Goal: Communication & Community: Connect with others

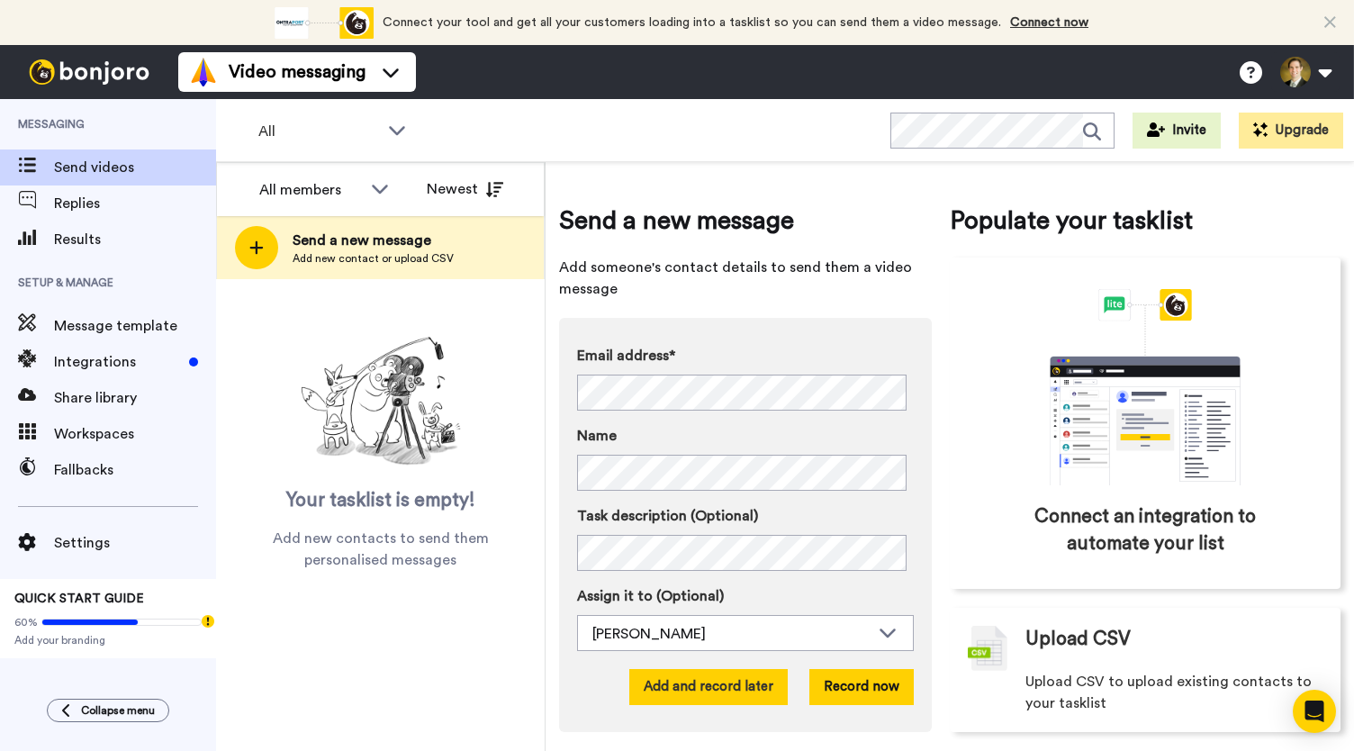
click at [719, 692] on button "Add and record later" at bounding box center [708, 687] width 158 height 36
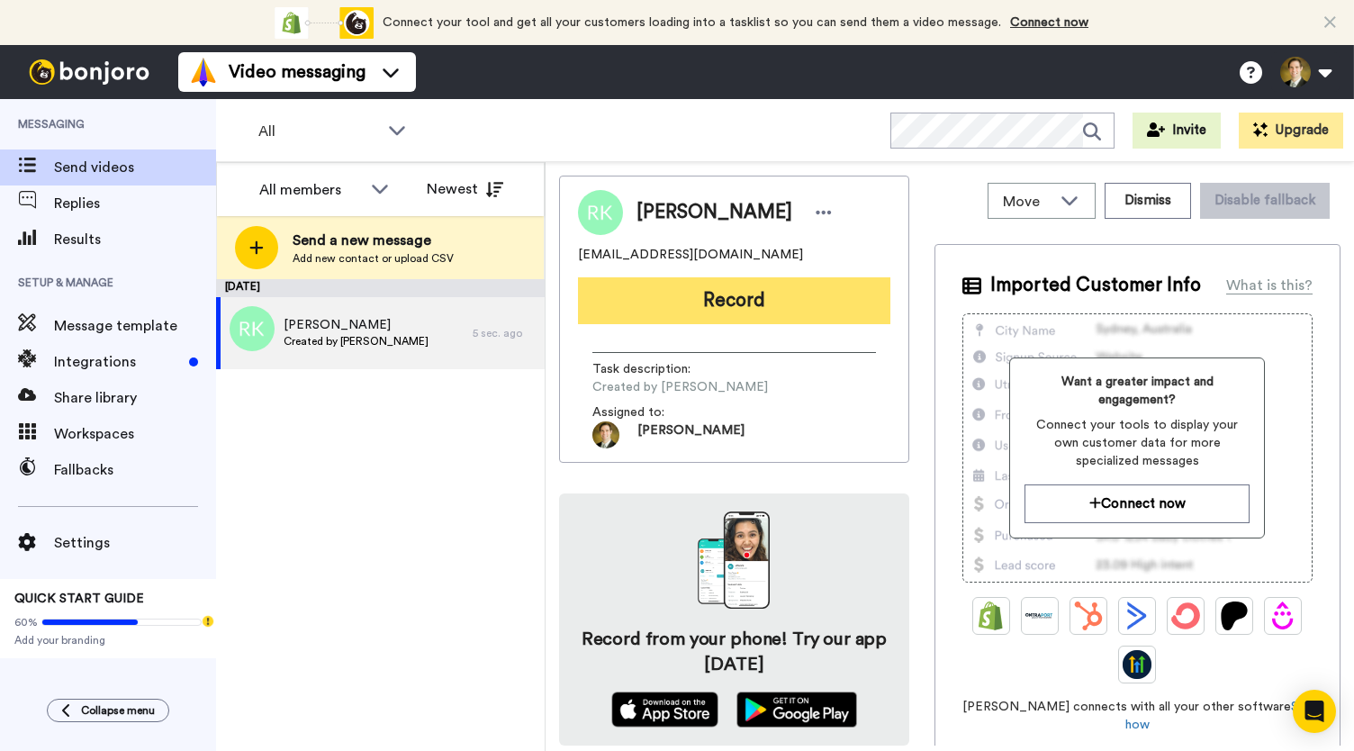
click at [695, 311] on button "Record" at bounding box center [734, 300] width 312 height 47
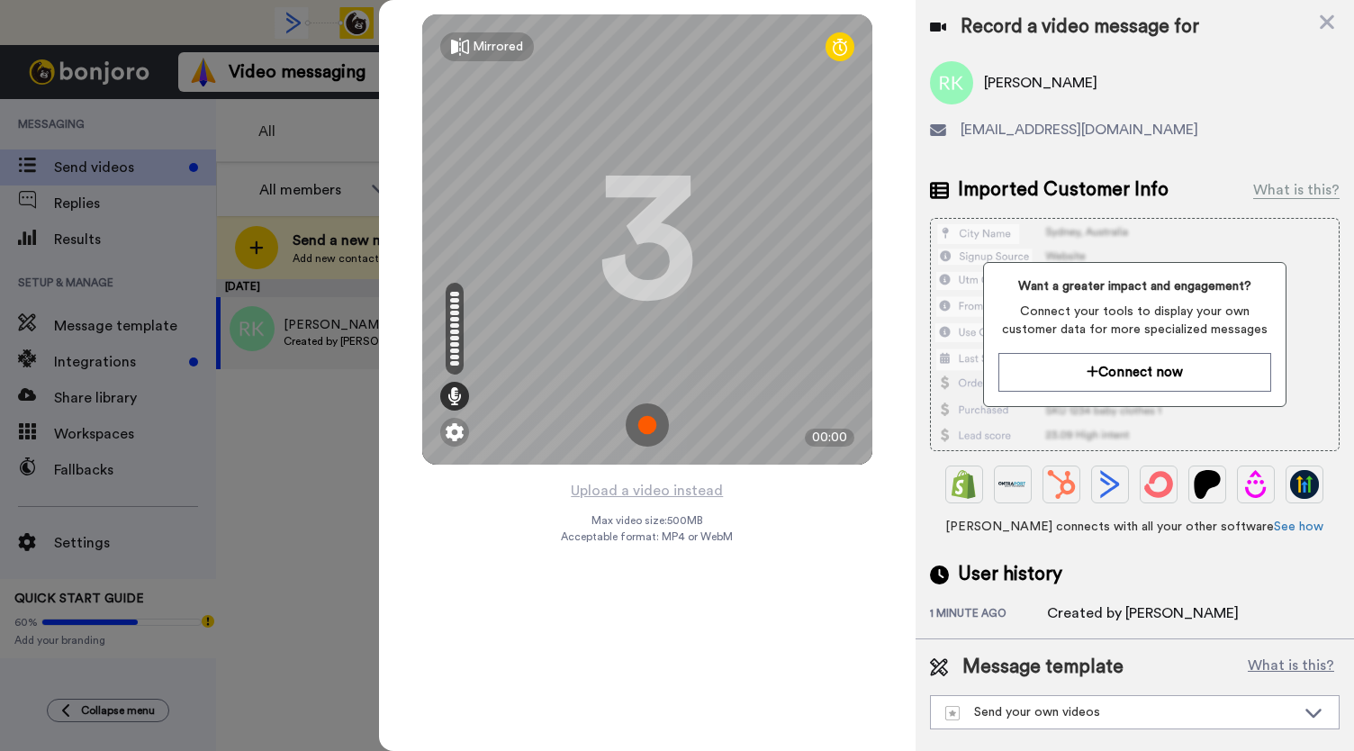
click at [647, 428] on img at bounding box center [647, 424] width 43 height 43
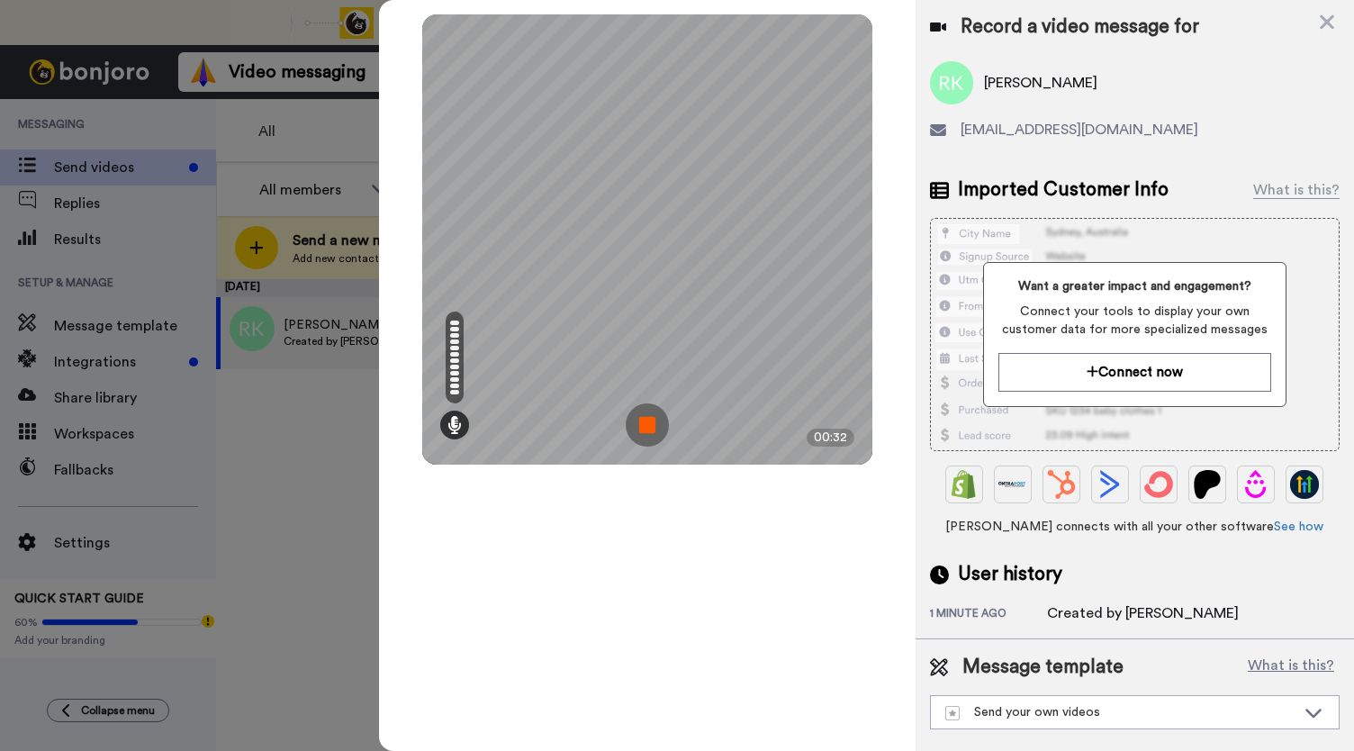
click at [647, 428] on img at bounding box center [647, 424] width 43 height 43
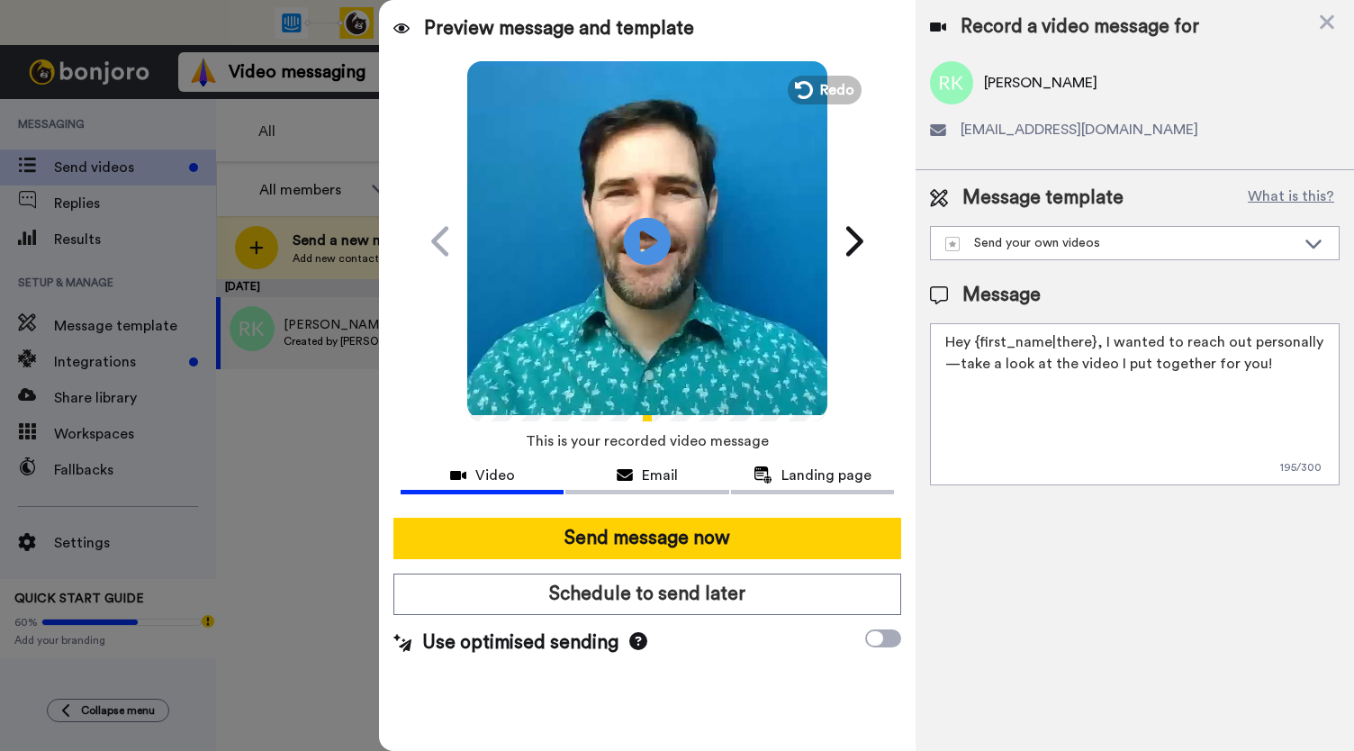
click at [651, 239] on icon "Play/Pause" at bounding box center [648, 241] width 48 height 86
click at [625, 482] on div "Email" at bounding box center [646, 476] width 163 height 22
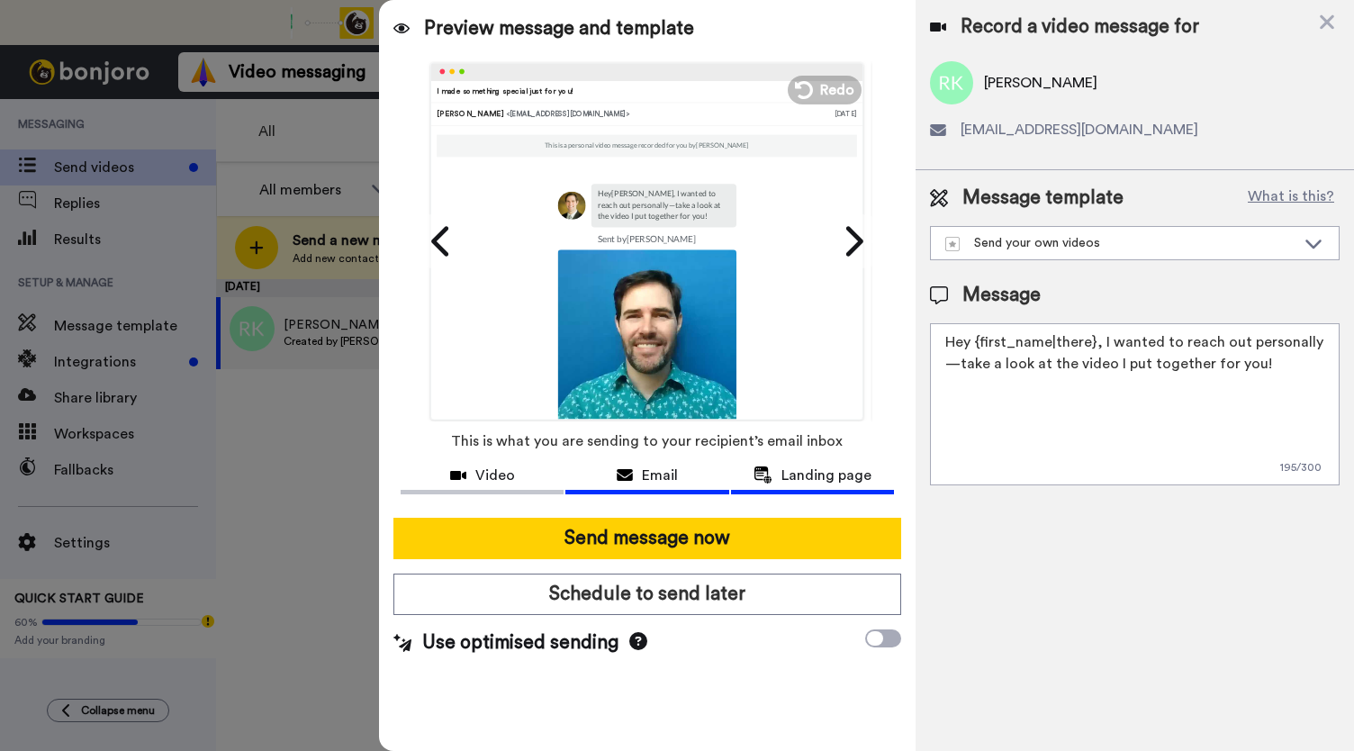
click at [803, 482] on span "Landing page" at bounding box center [827, 476] width 90 height 22
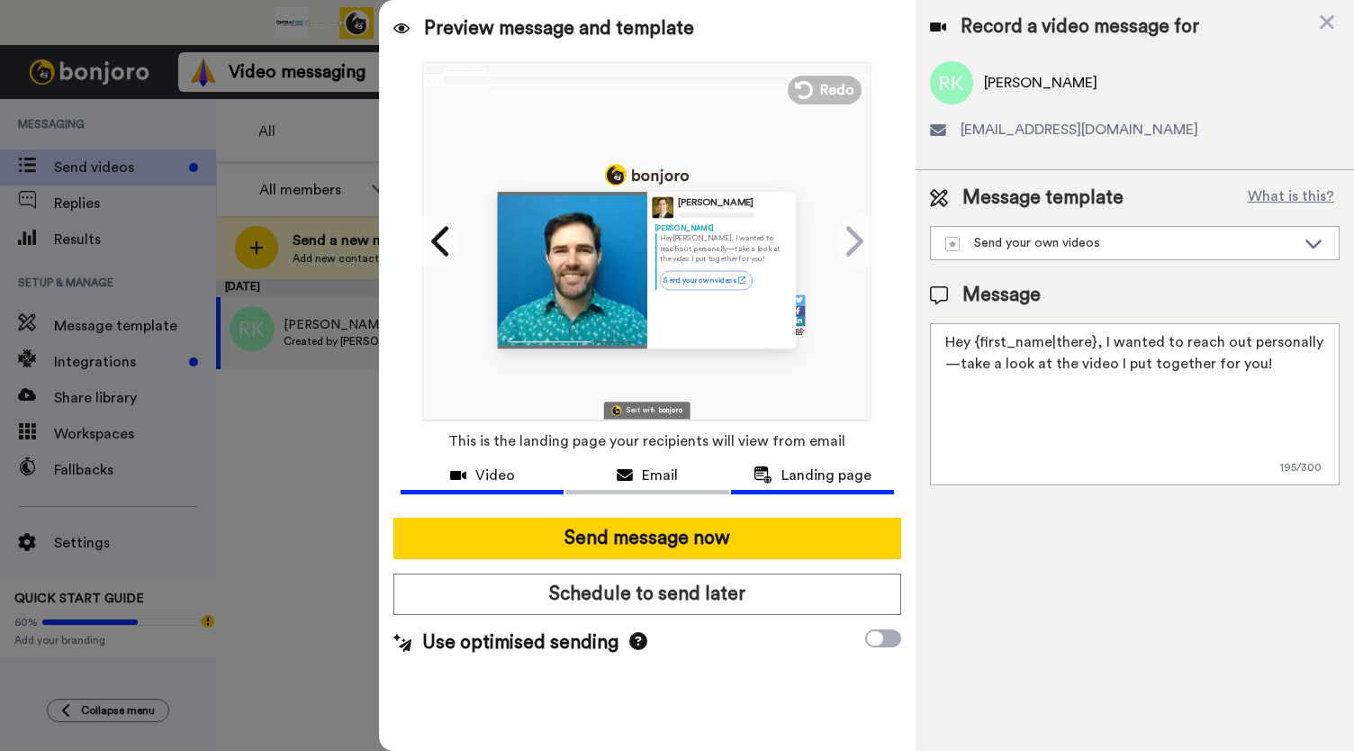
click at [495, 477] on span "Video" at bounding box center [495, 476] width 40 height 22
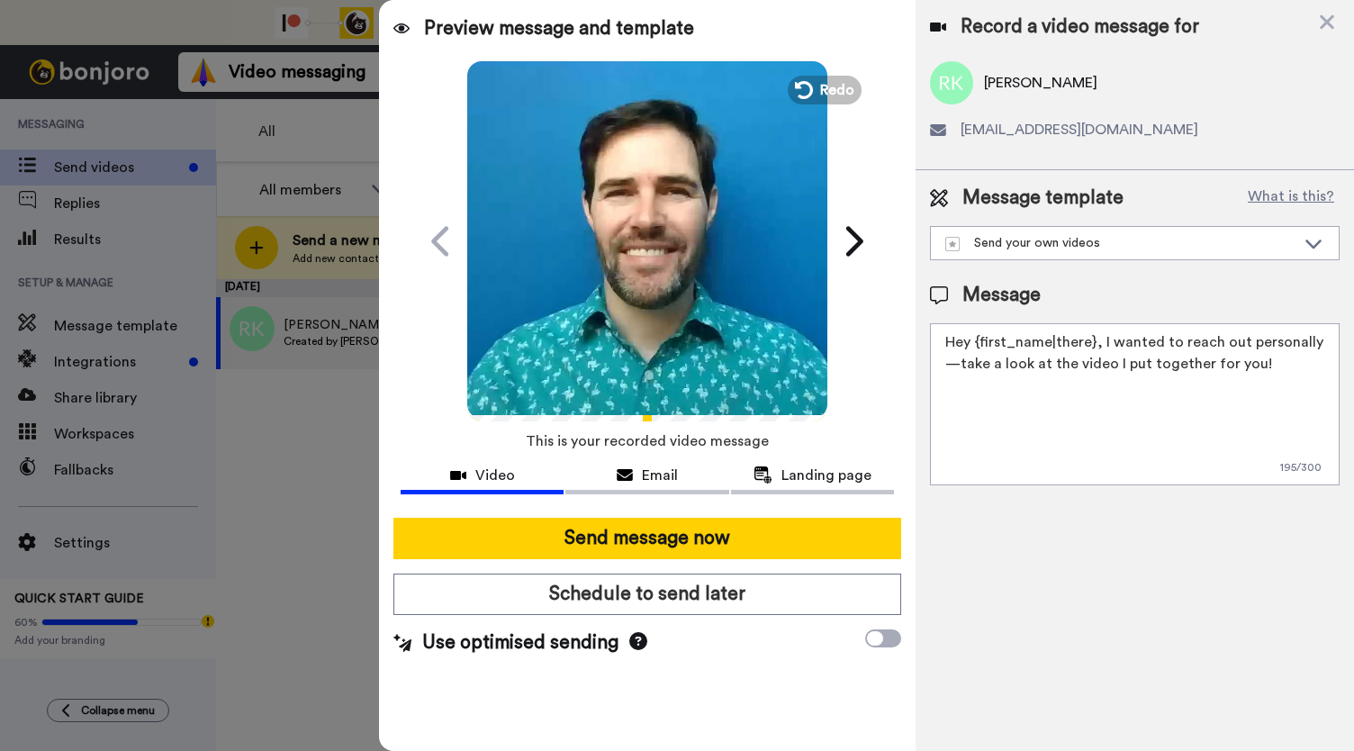
click at [675, 298] on video at bounding box center [647, 239] width 360 height 360
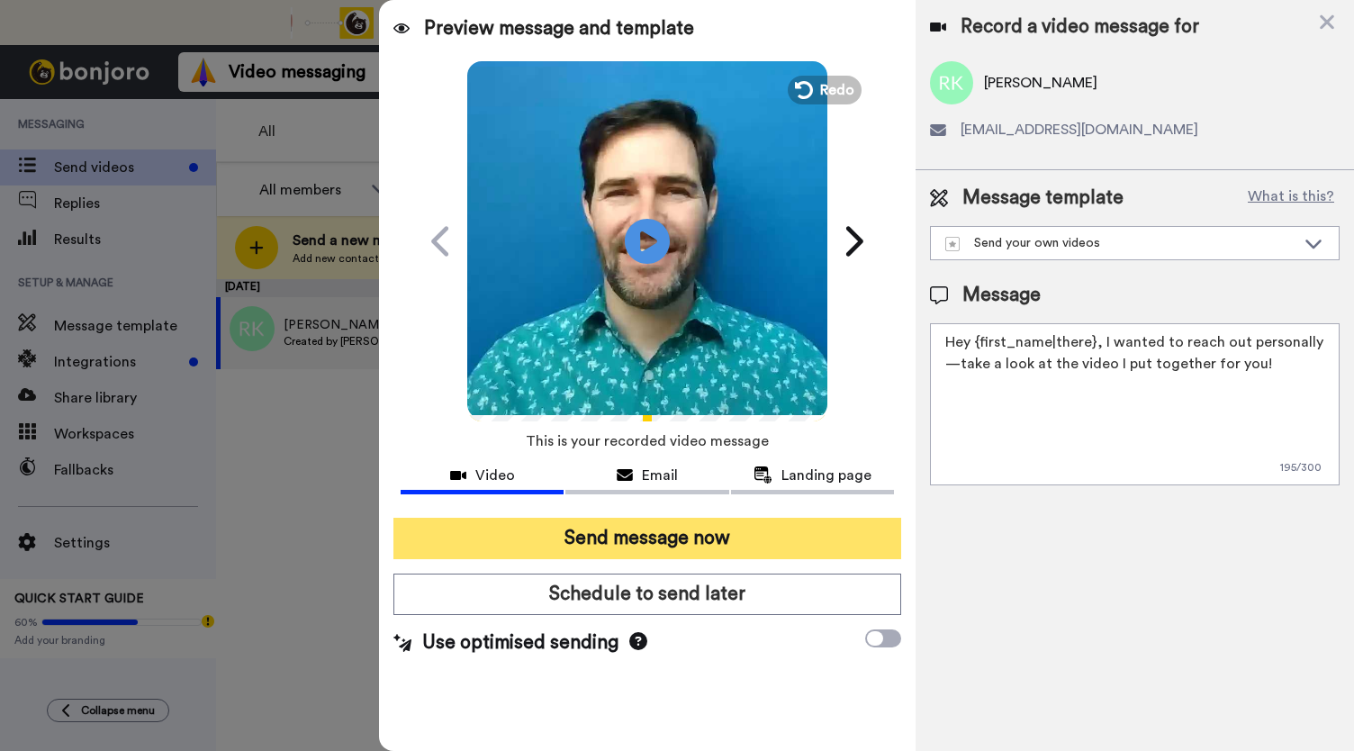
click at [654, 539] on button "Send message now" at bounding box center [647, 538] width 508 height 41
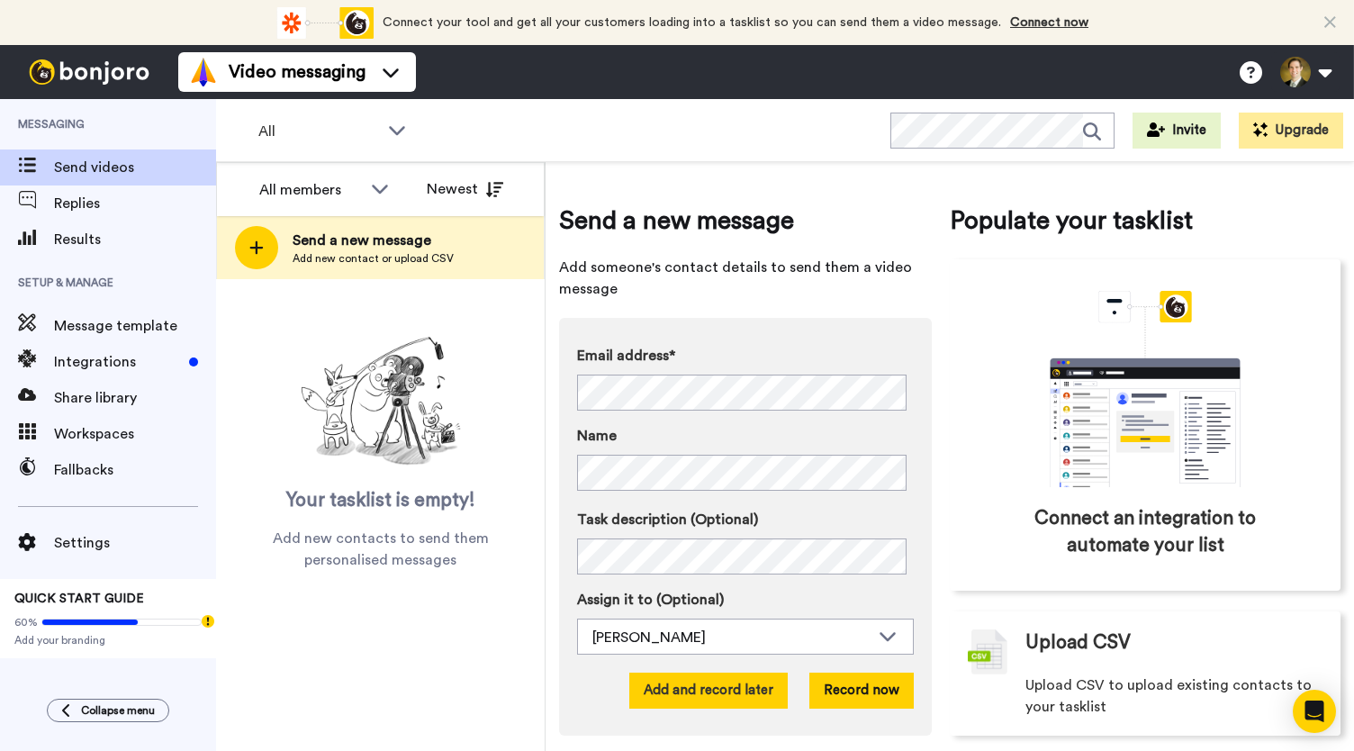
click at [701, 686] on button "Add and record later" at bounding box center [708, 691] width 158 height 36
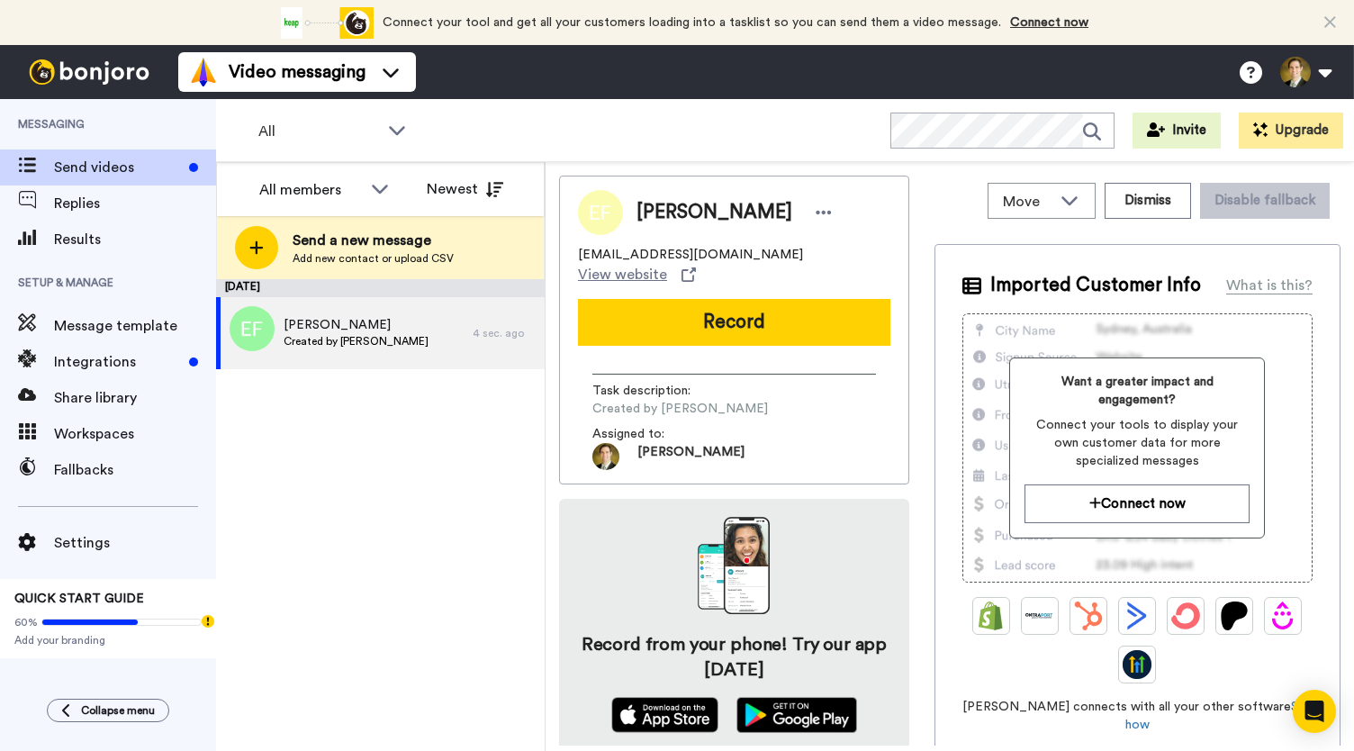
click at [674, 311] on button "Record" at bounding box center [734, 322] width 312 height 47
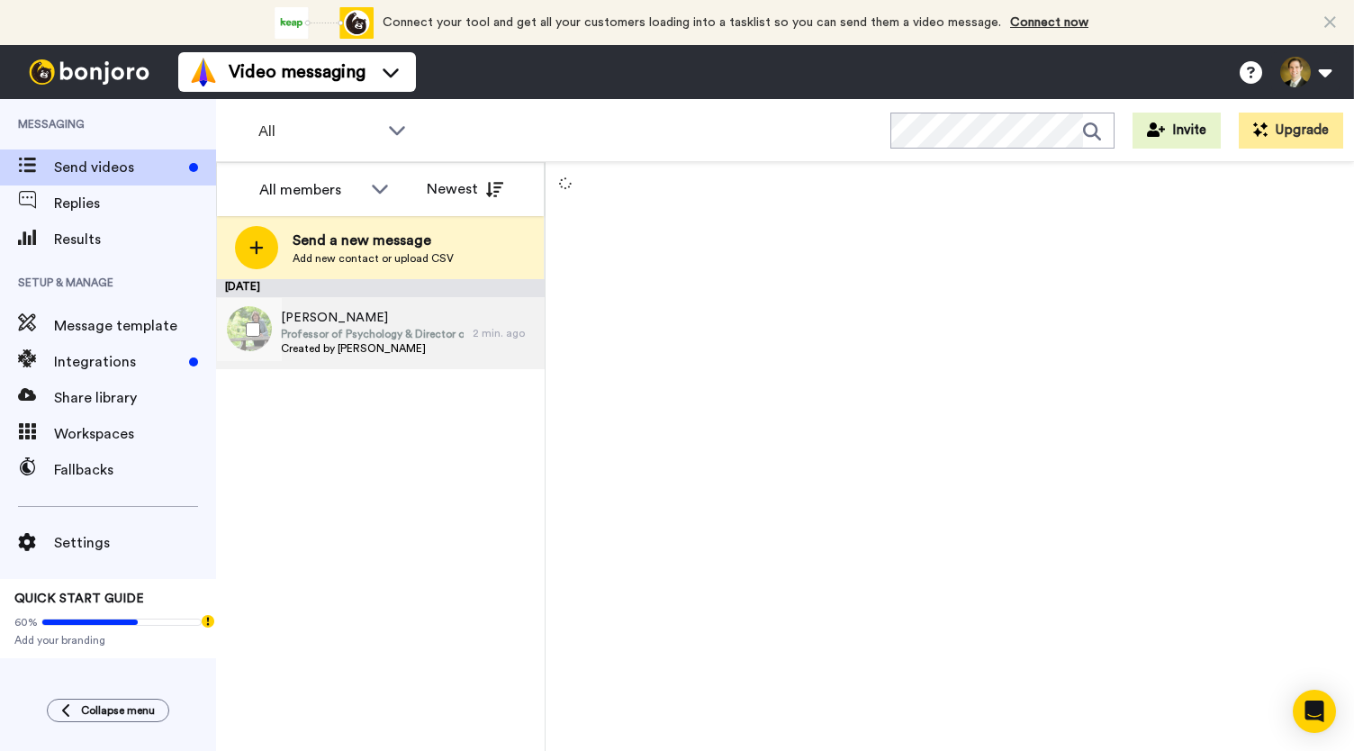
click at [321, 323] on span "[PERSON_NAME]" at bounding box center [372, 318] width 183 height 18
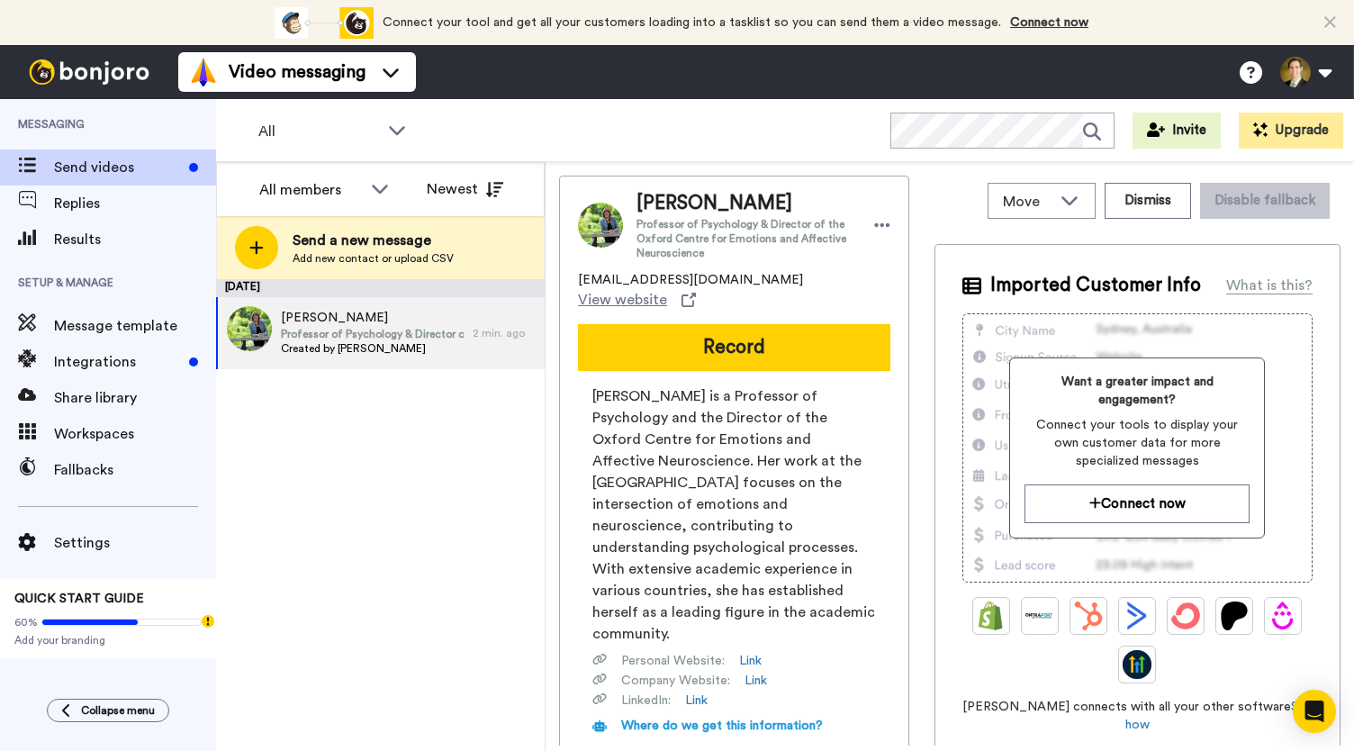
click at [772, 339] on button "Record" at bounding box center [734, 347] width 312 height 47
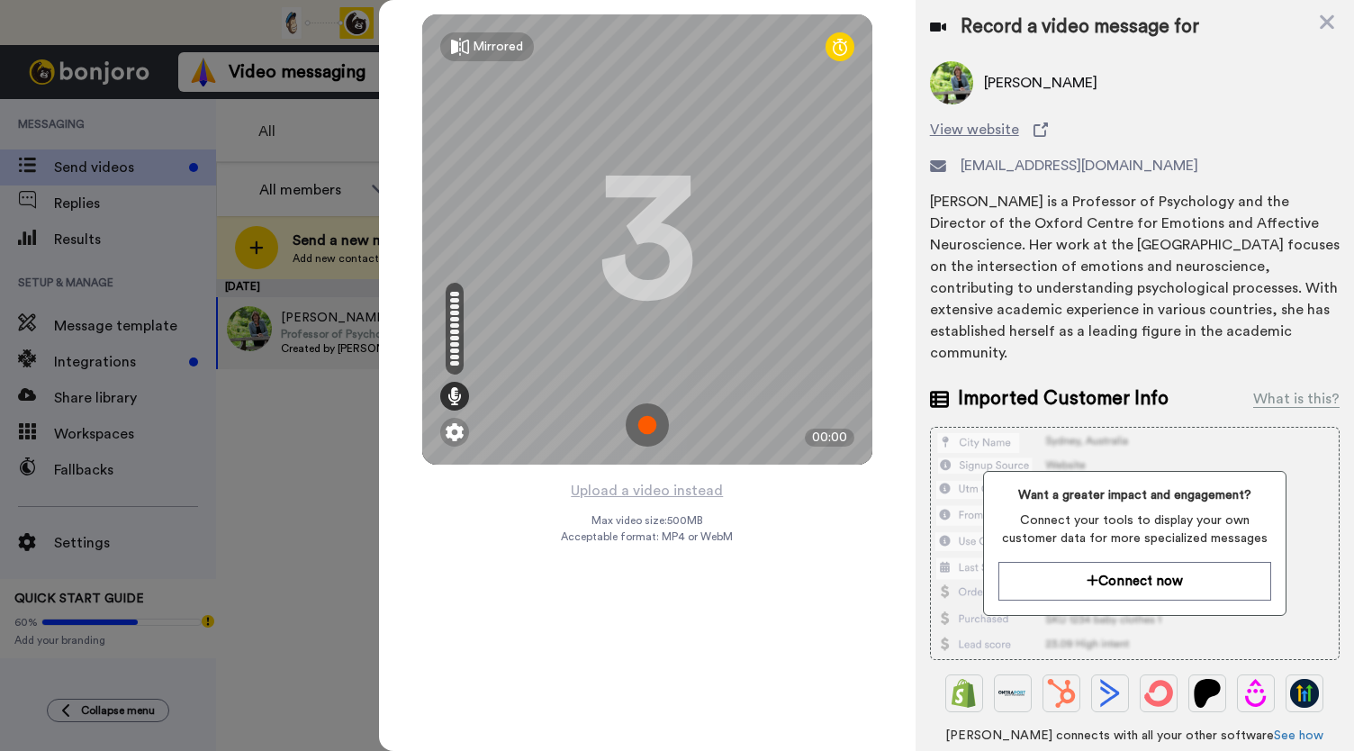
click at [649, 420] on img at bounding box center [647, 424] width 43 height 43
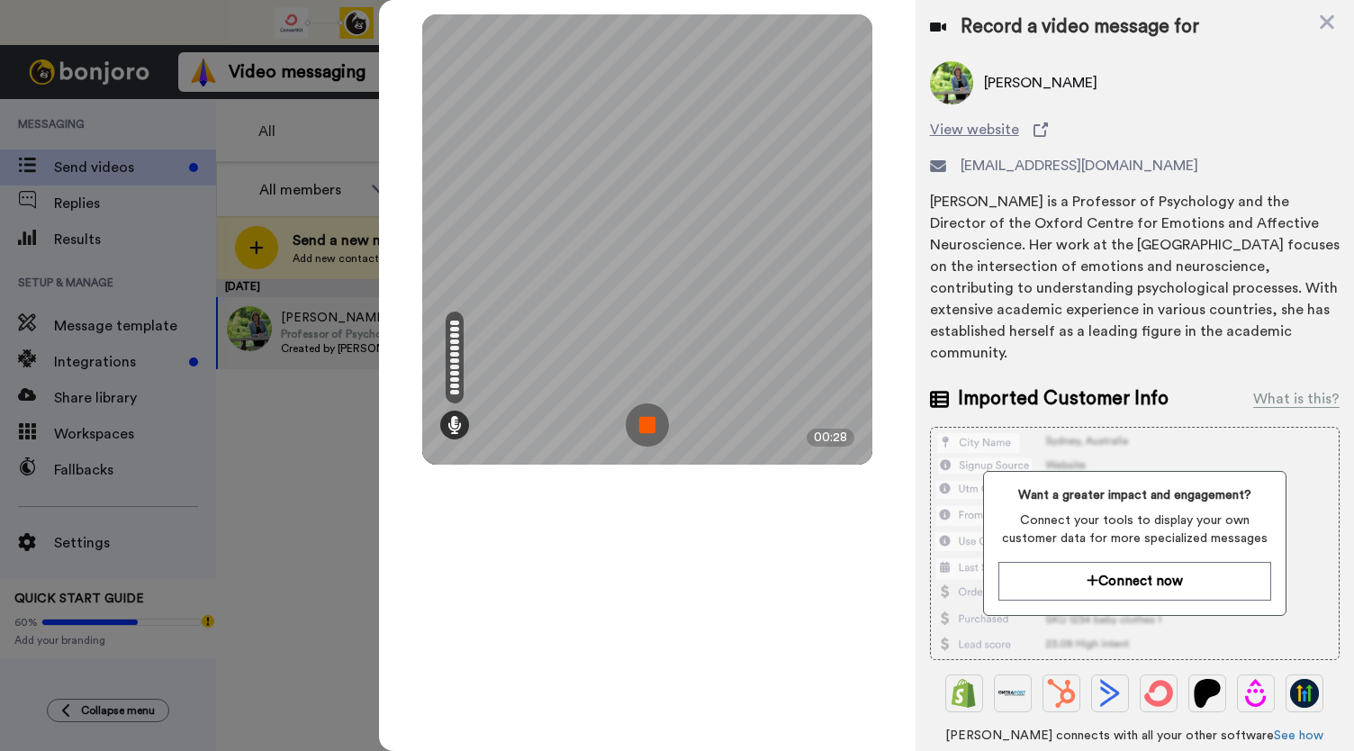
click at [649, 420] on img at bounding box center [647, 424] width 43 height 43
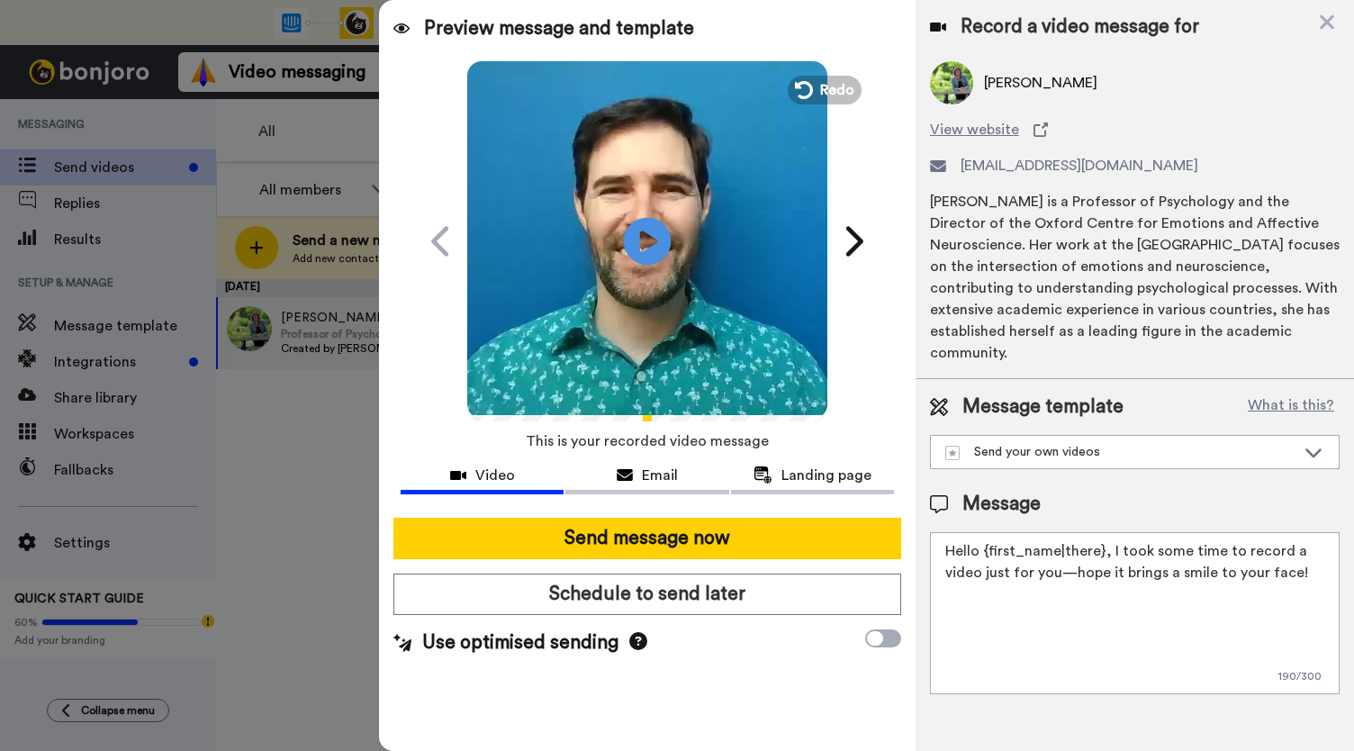
click at [641, 230] on icon at bounding box center [648, 241] width 48 height 48
click at [657, 480] on span "Email" at bounding box center [660, 476] width 36 height 22
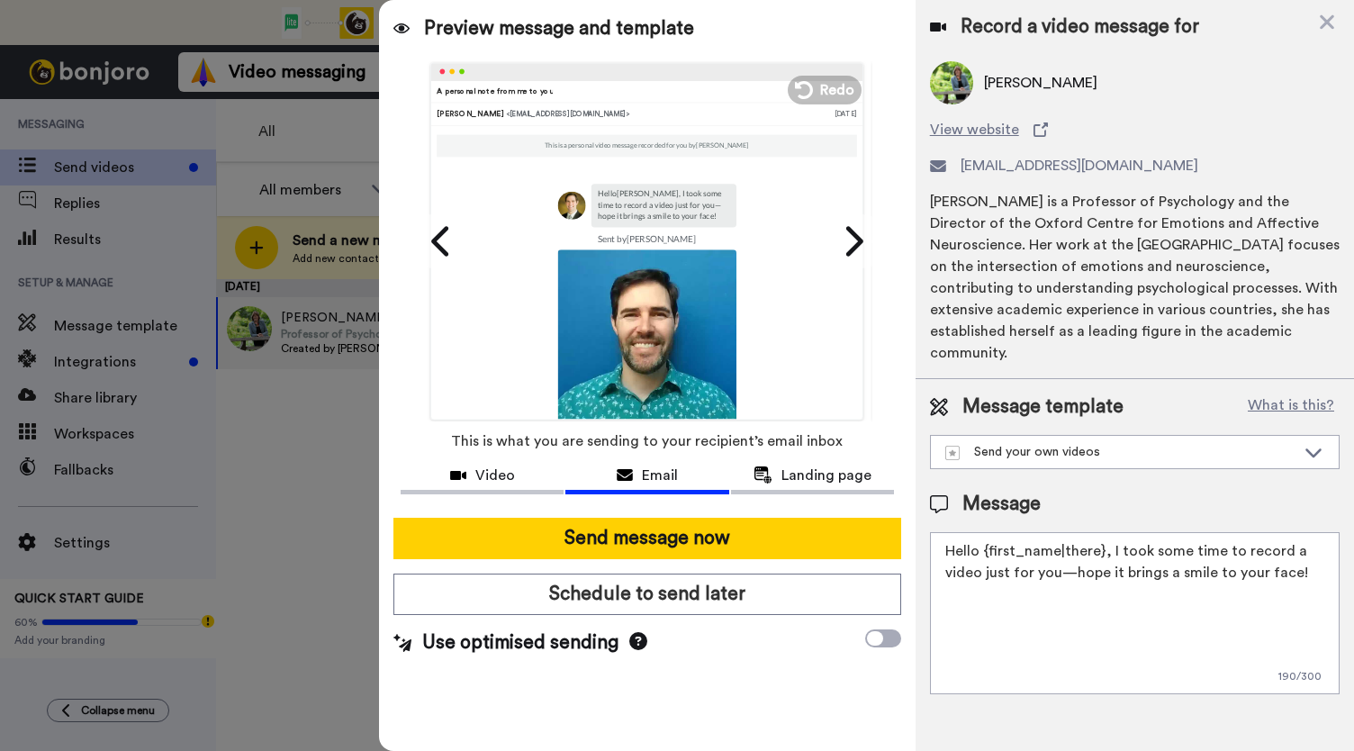
drag, startPoint x: 792, startPoint y: 488, endPoint x: 714, endPoint y: 485, distance: 78.4
click at [793, 488] on button "Landing page" at bounding box center [812, 477] width 163 height 33
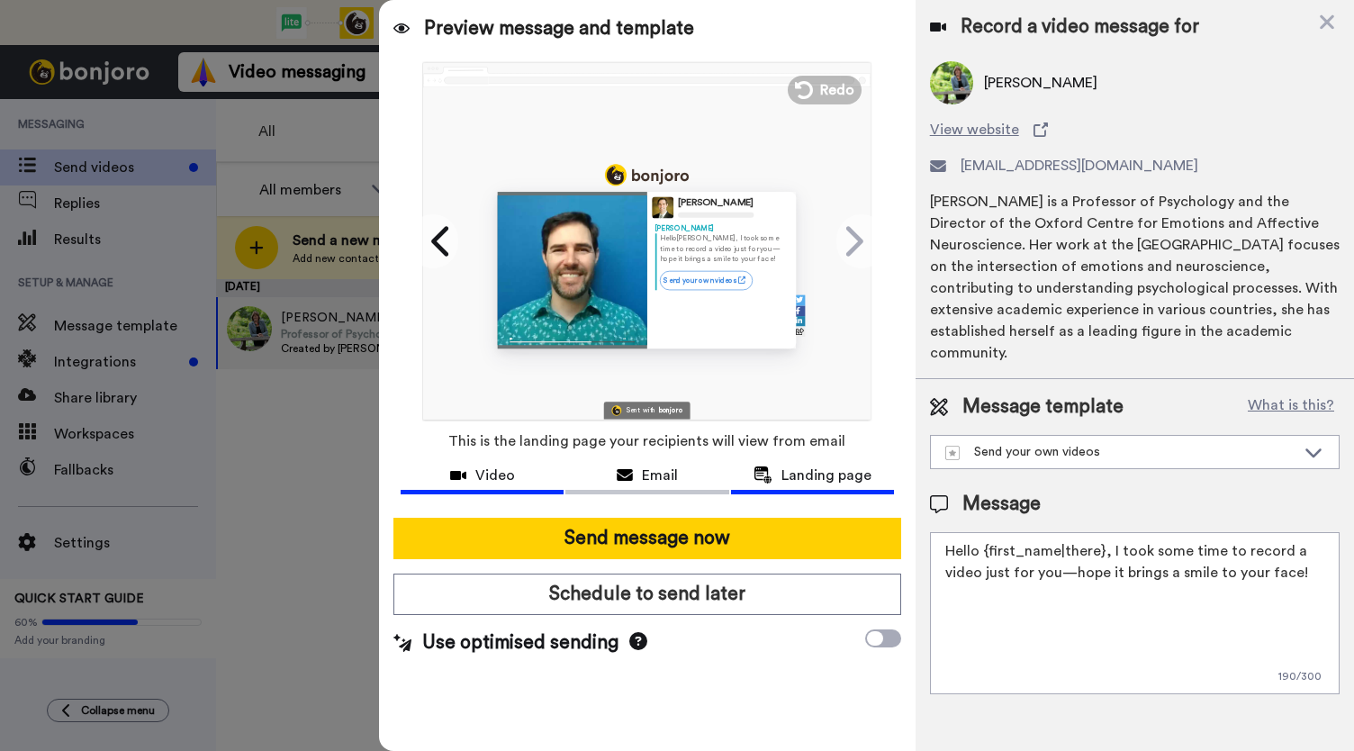
click at [452, 485] on button "Video" at bounding box center [482, 477] width 163 height 33
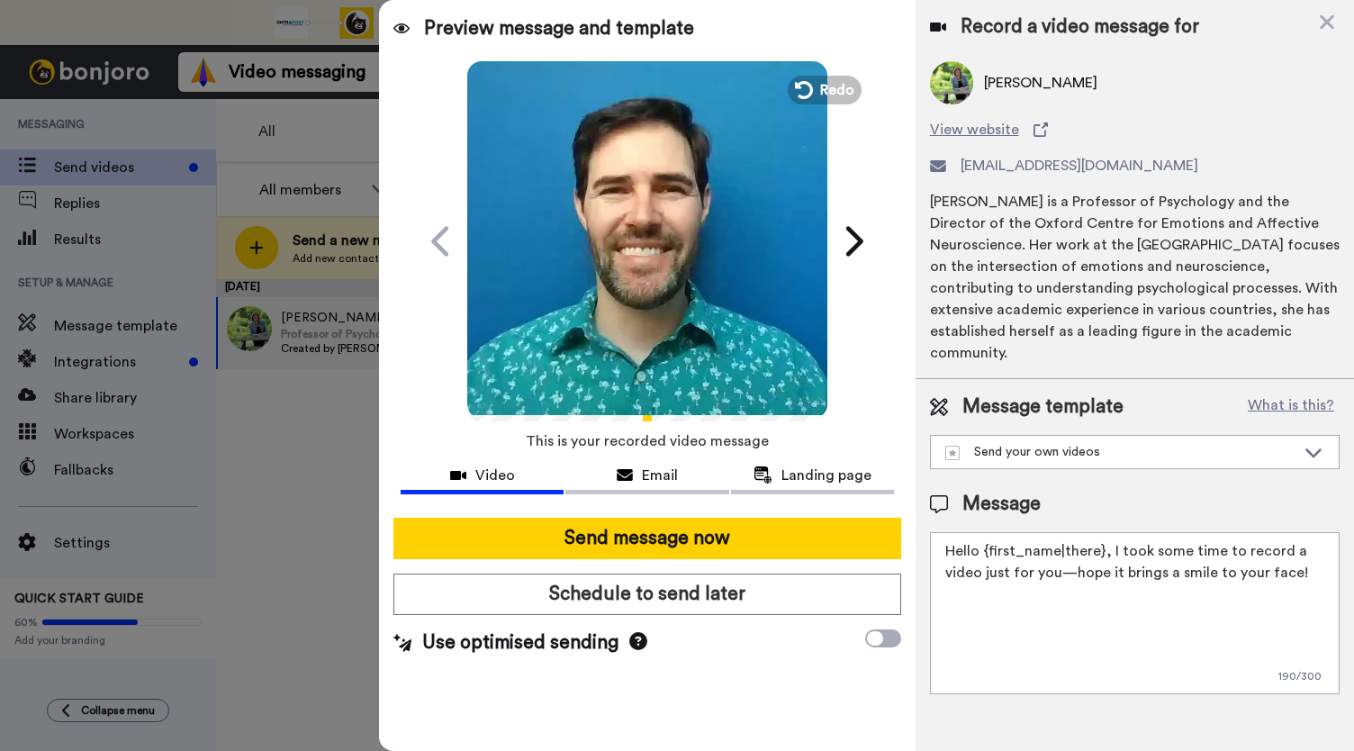
click at [633, 291] on video at bounding box center [647, 239] width 360 height 360
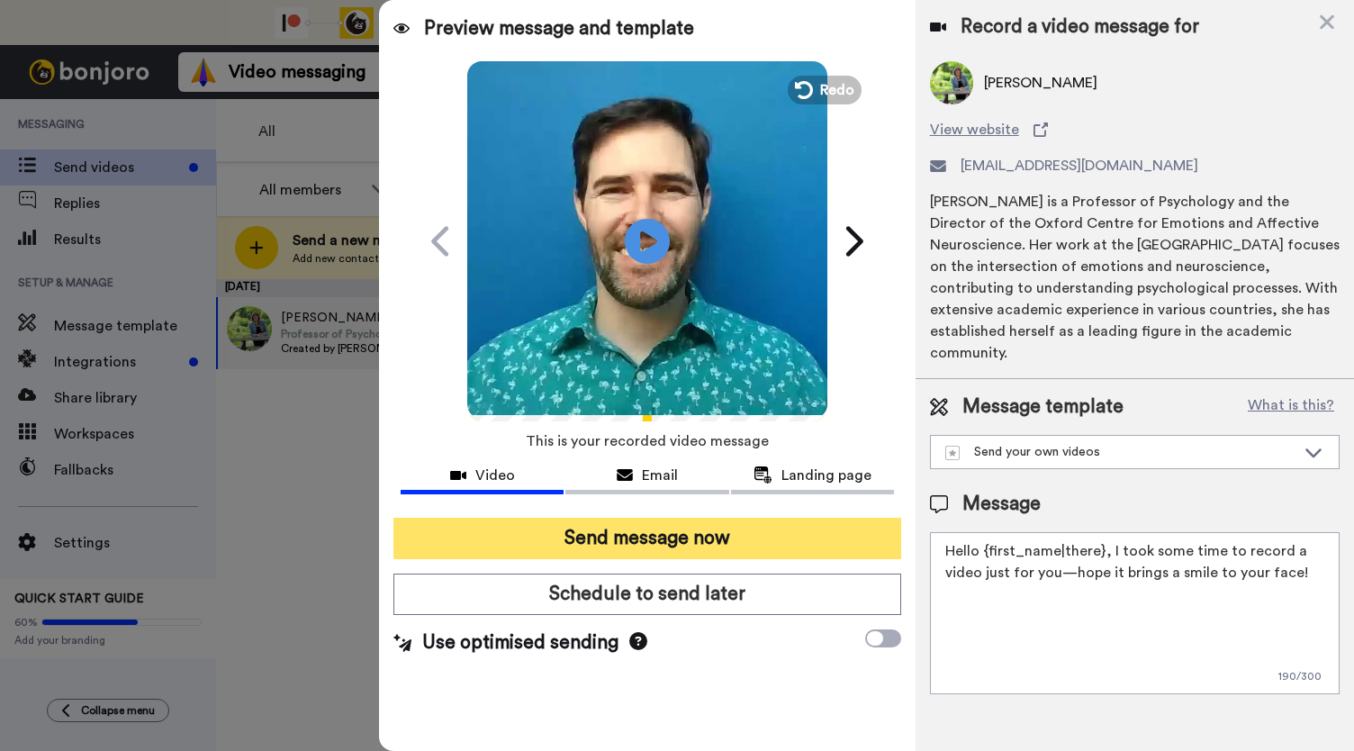
click at [653, 541] on button "Send message now" at bounding box center [647, 538] width 508 height 41
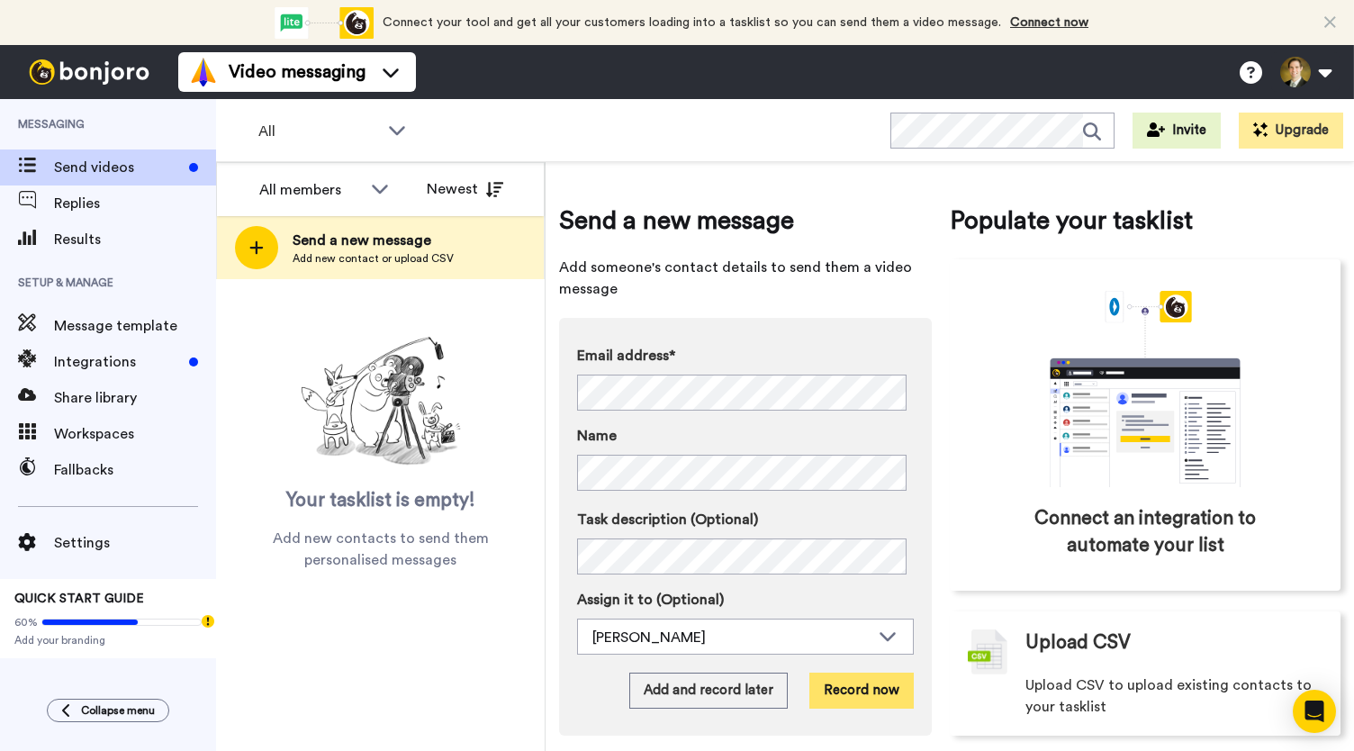
click at [856, 698] on button "Record now" at bounding box center [862, 691] width 104 height 36
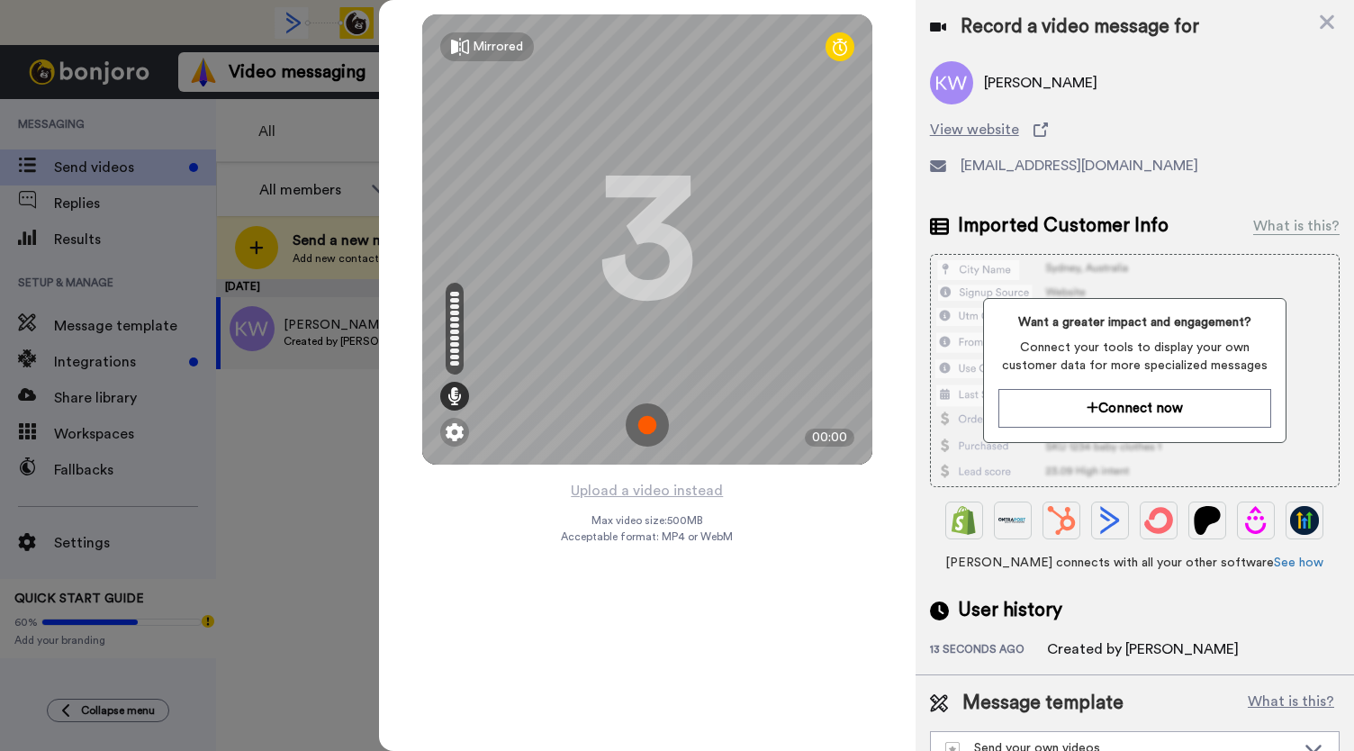
click at [643, 431] on img at bounding box center [647, 424] width 43 height 43
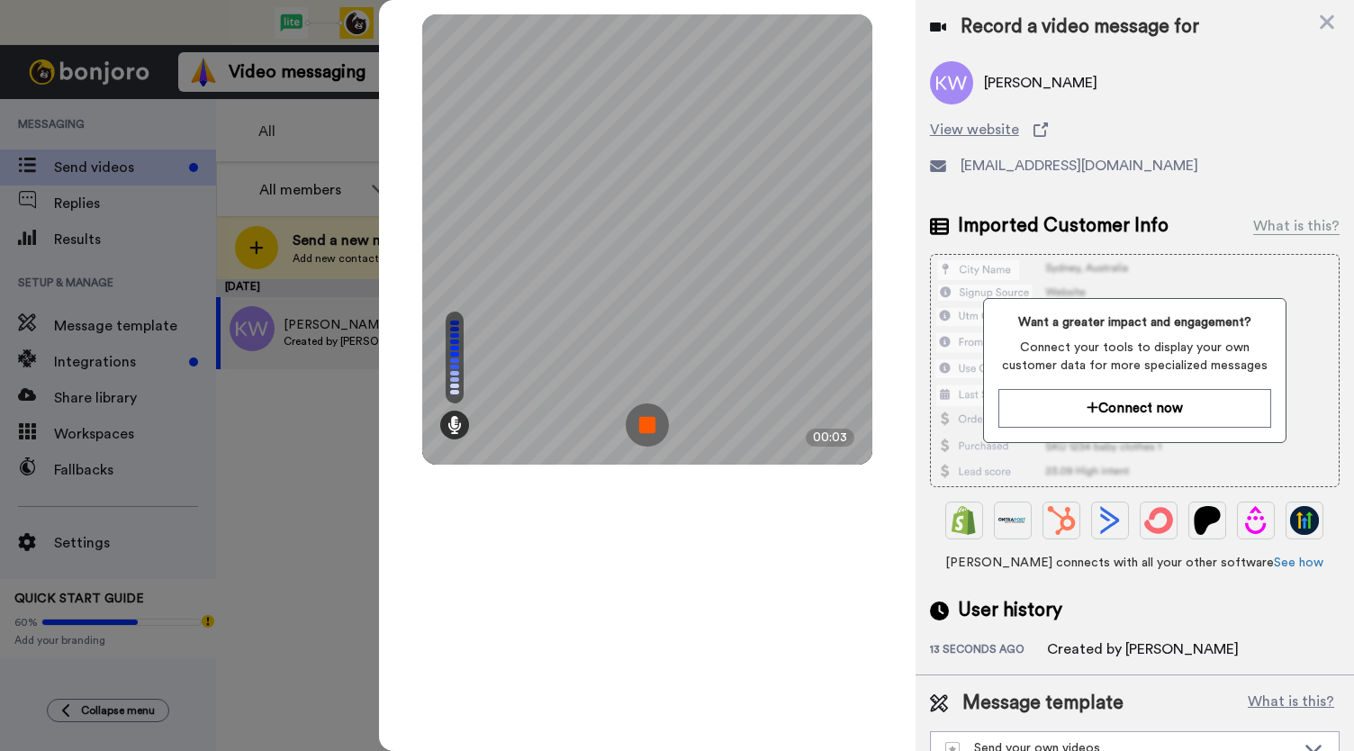
click at [643, 431] on img at bounding box center [647, 424] width 43 height 43
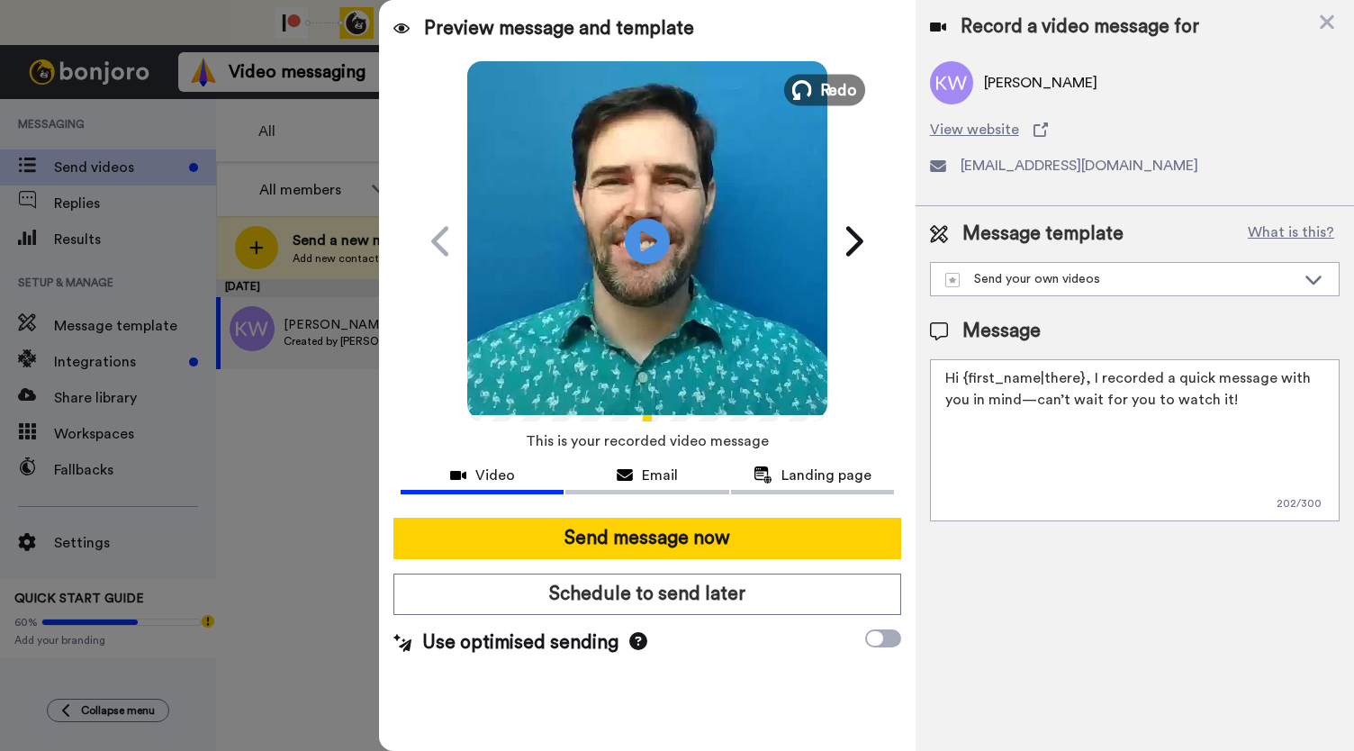
click at [819, 83] on button "Redo" at bounding box center [824, 90] width 81 height 32
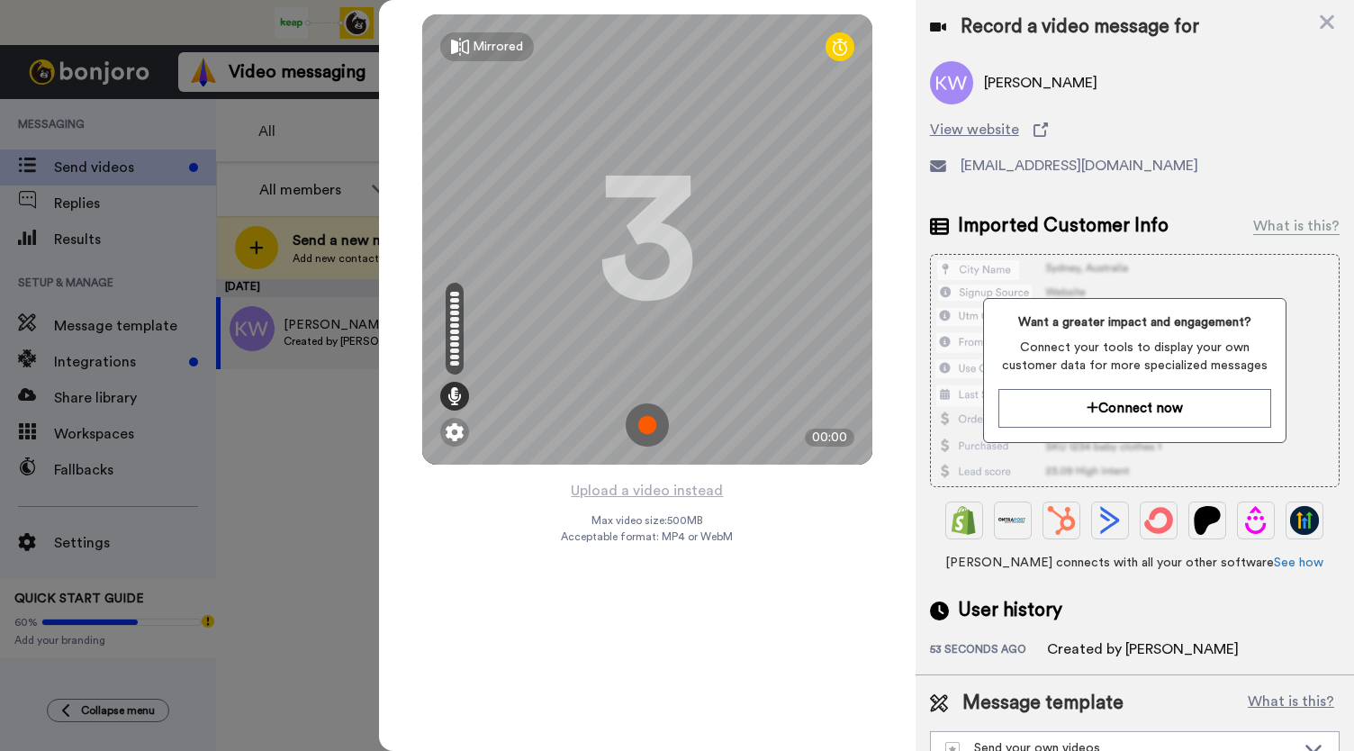
click at [644, 430] on img at bounding box center [647, 424] width 43 height 43
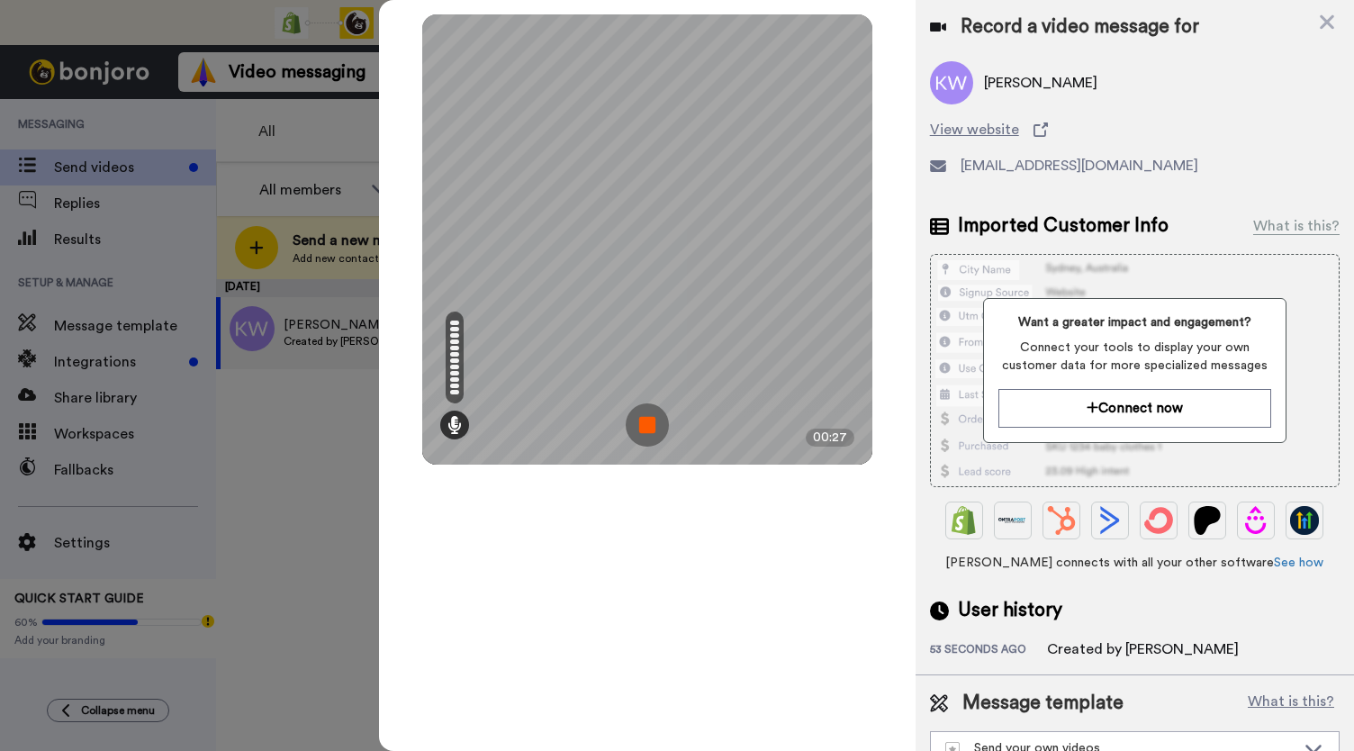
click at [644, 430] on img at bounding box center [647, 424] width 43 height 43
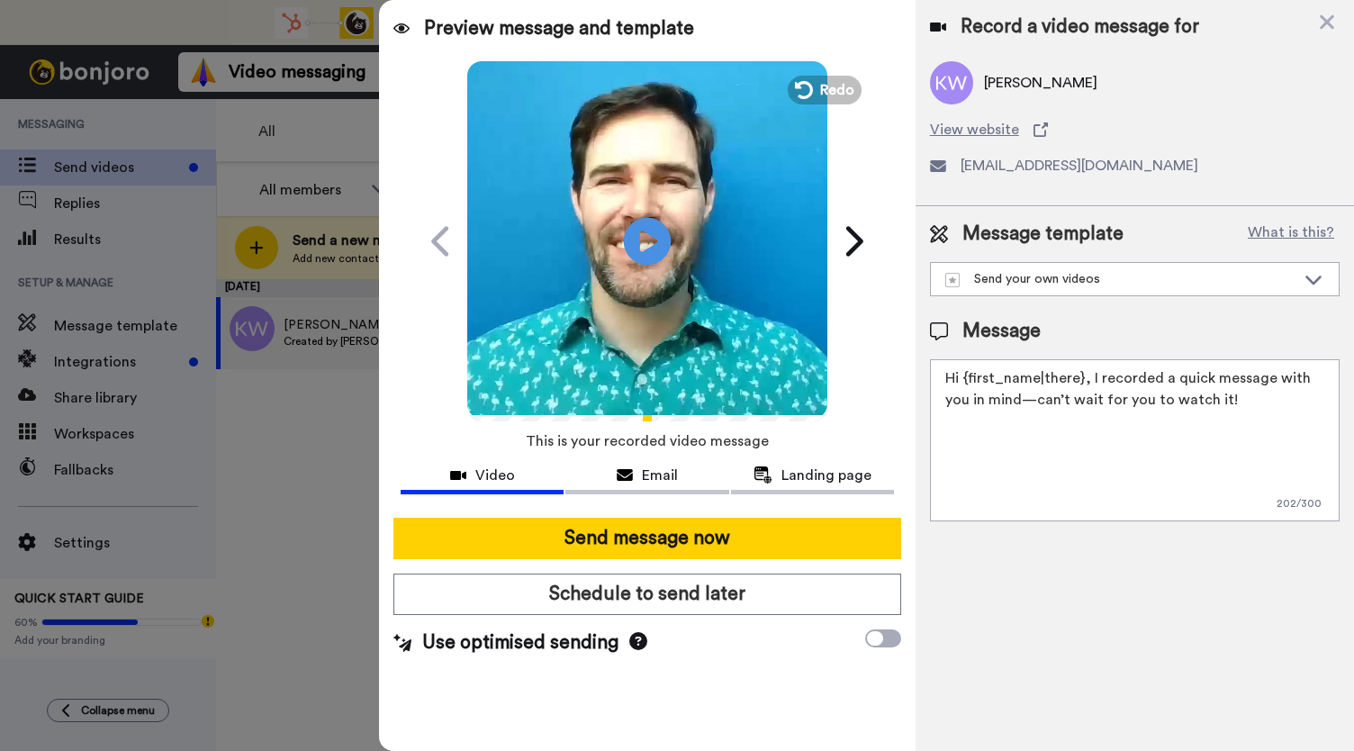
click at [652, 242] on icon "Play/Pause" at bounding box center [648, 241] width 48 height 86
click at [653, 476] on span "Email" at bounding box center [660, 476] width 36 height 22
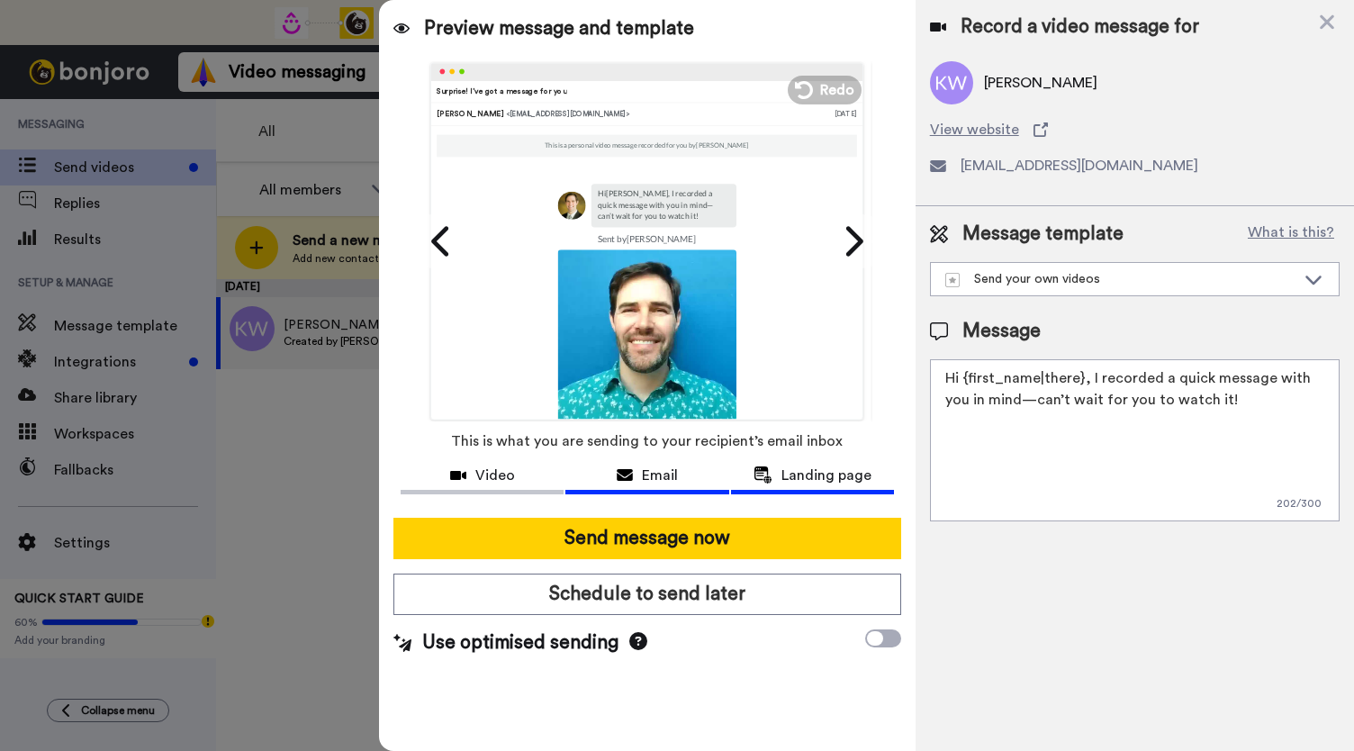
click at [814, 483] on span "Landing page" at bounding box center [827, 476] width 90 height 22
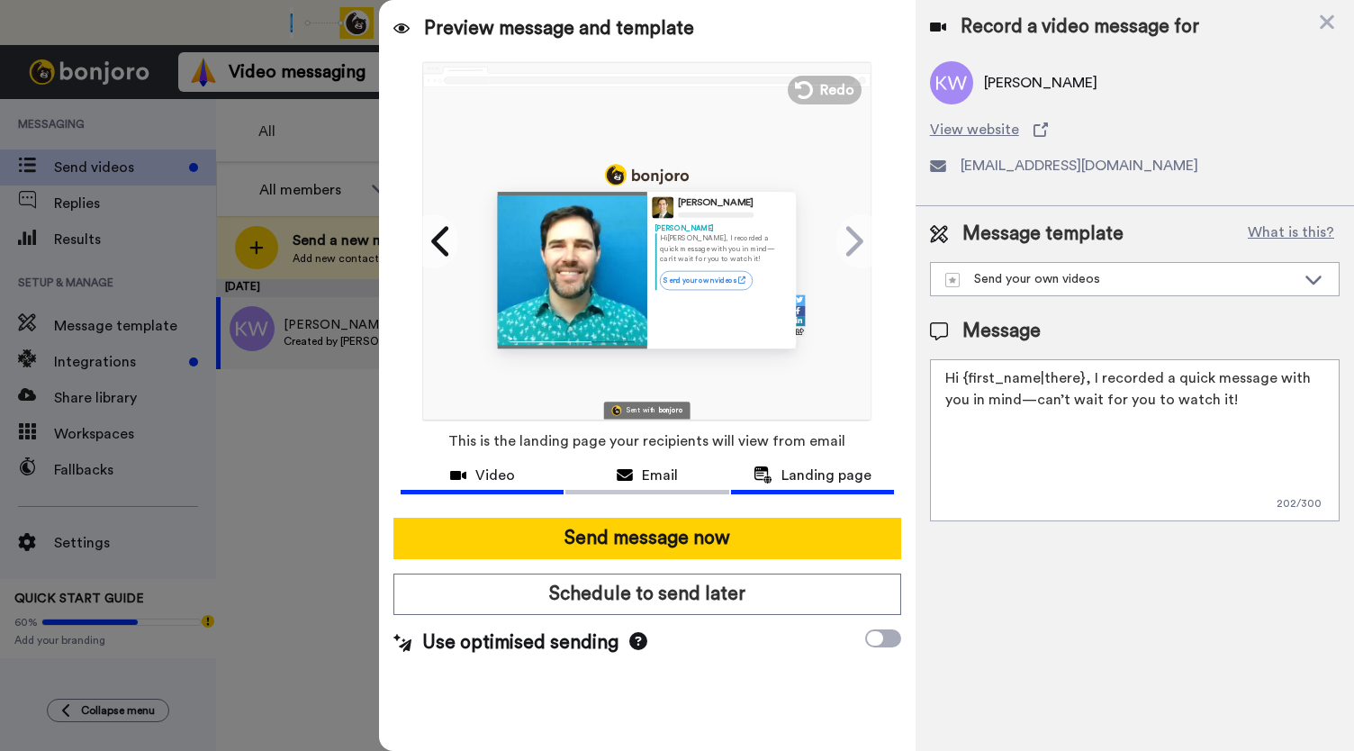
click at [458, 466] on div "Video" at bounding box center [482, 476] width 163 height 22
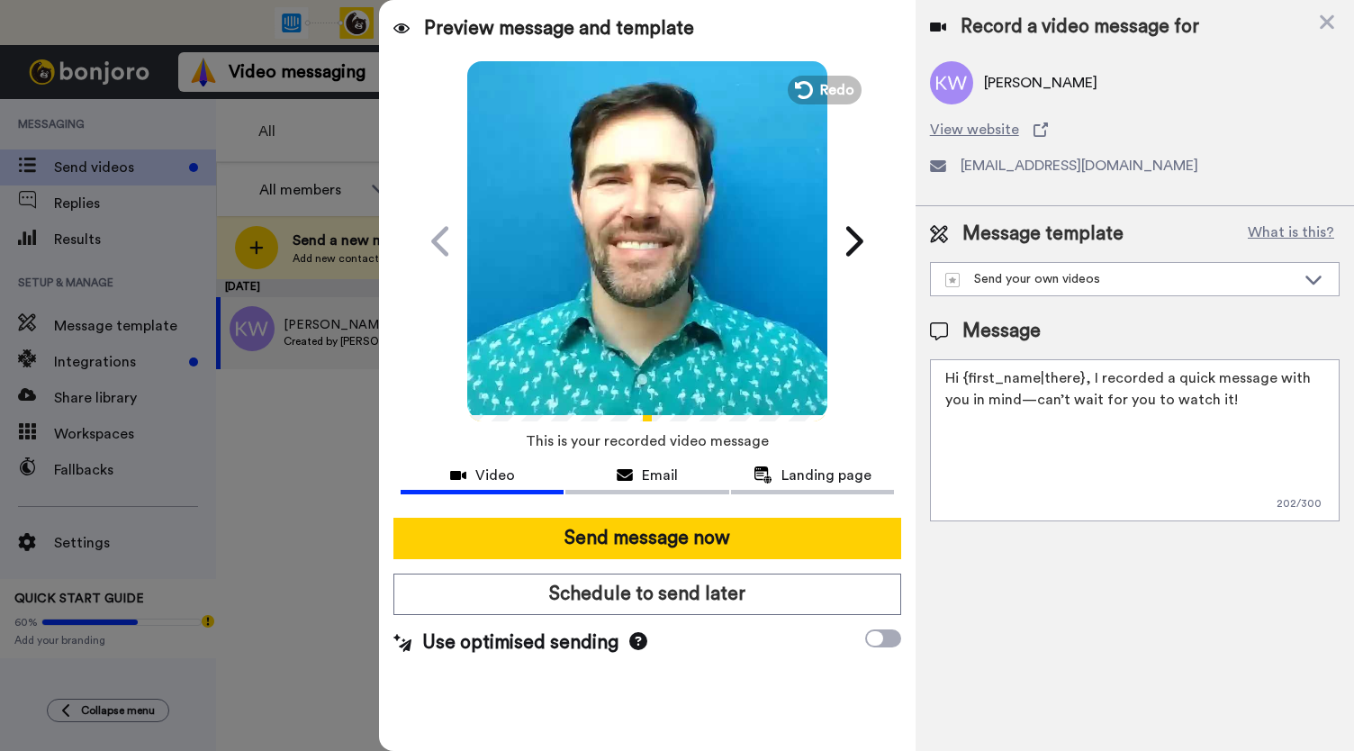
click at [658, 235] on icon at bounding box center [648, 241] width 48 height 48
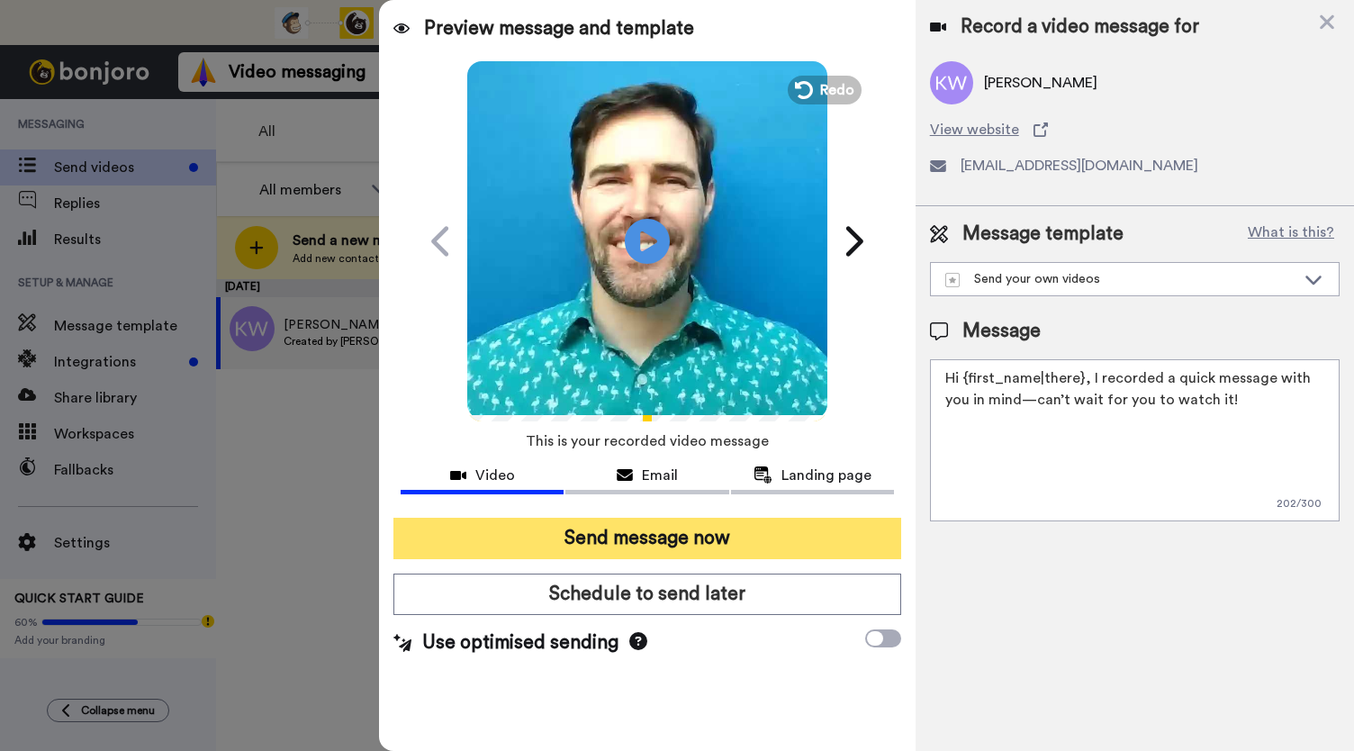
click at [647, 539] on button "Send message now" at bounding box center [647, 538] width 508 height 41
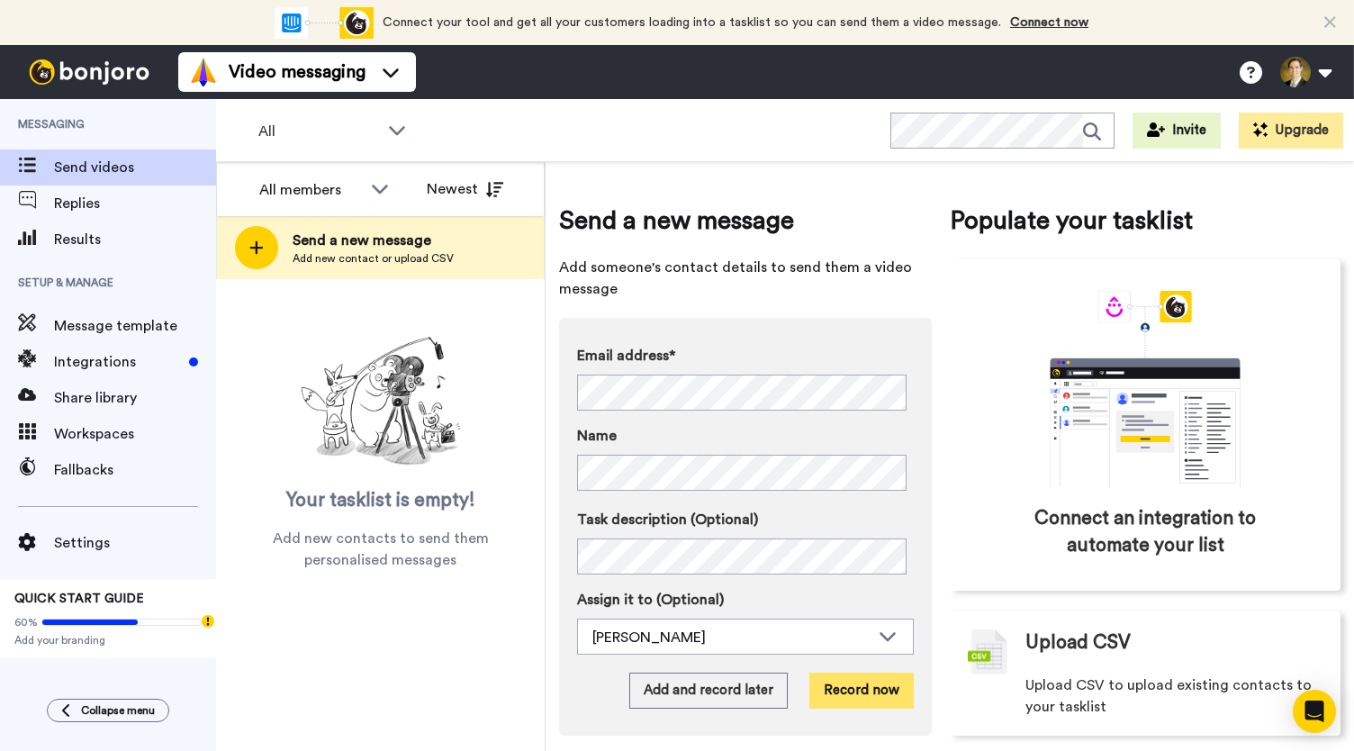
click at [852, 698] on button "Record now" at bounding box center [862, 691] width 104 height 36
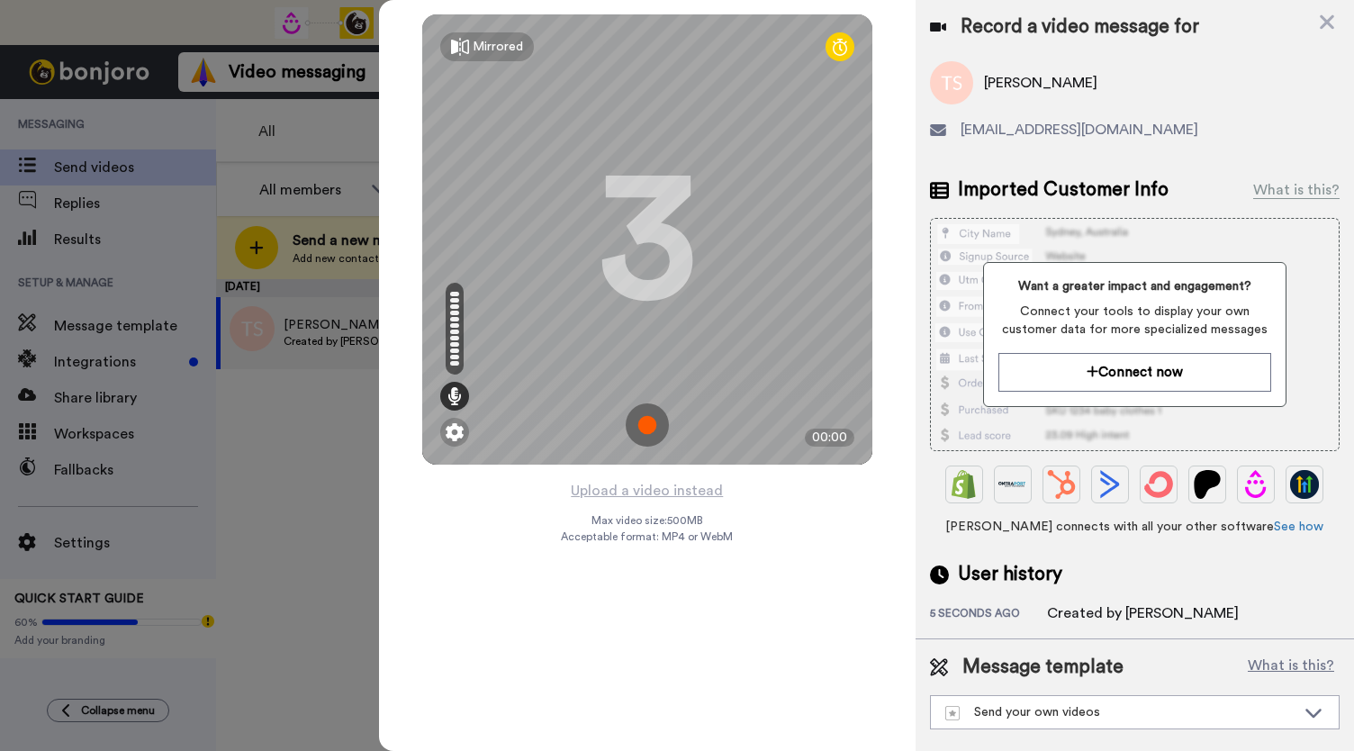
click at [648, 427] on img at bounding box center [647, 424] width 43 height 43
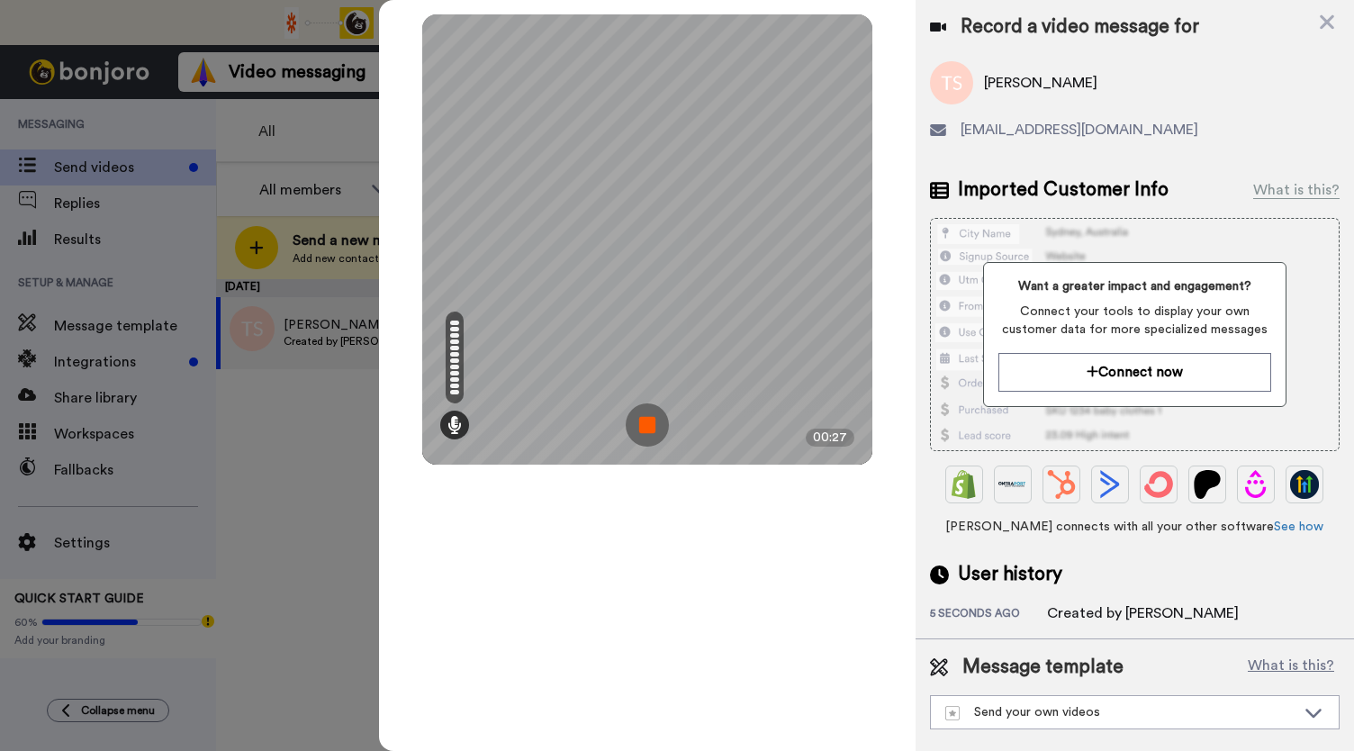
click at [639, 427] on img at bounding box center [647, 424] width 43 height 43
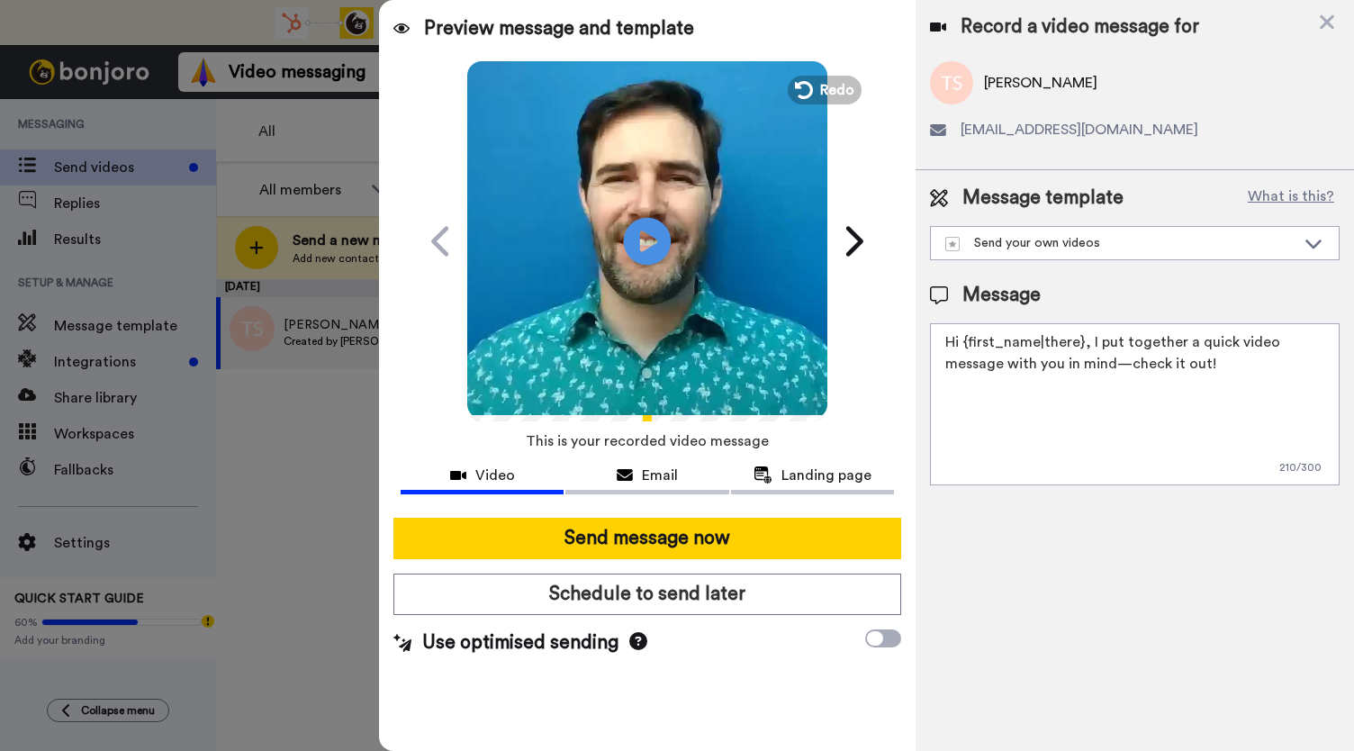
click at [638, 239] on icon at bounding box center [648, 241] width 48 height 48
click at [631, 488] on button "Email" at bounding box center [646, 477] width 163 height 33
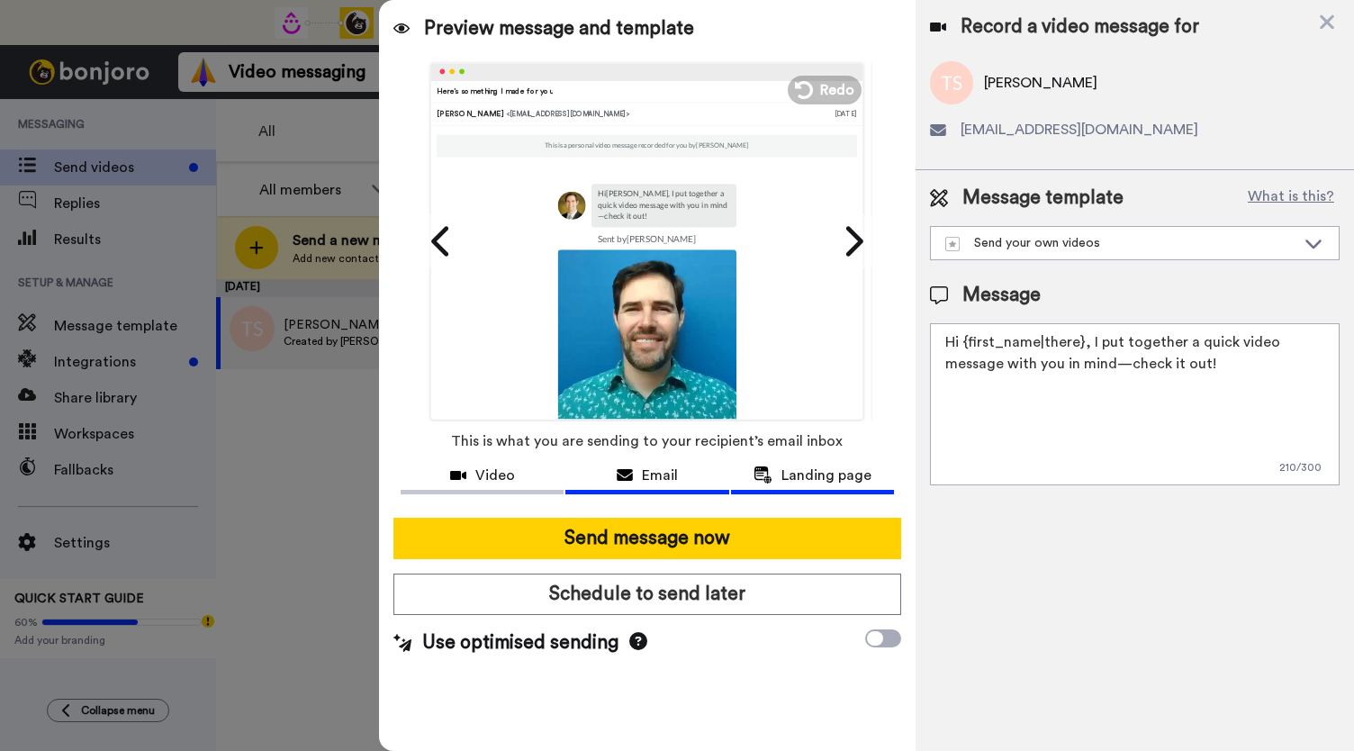
click at [785, 484] on span "Landing page" at bounding box center [827, 476] width 90 height 22
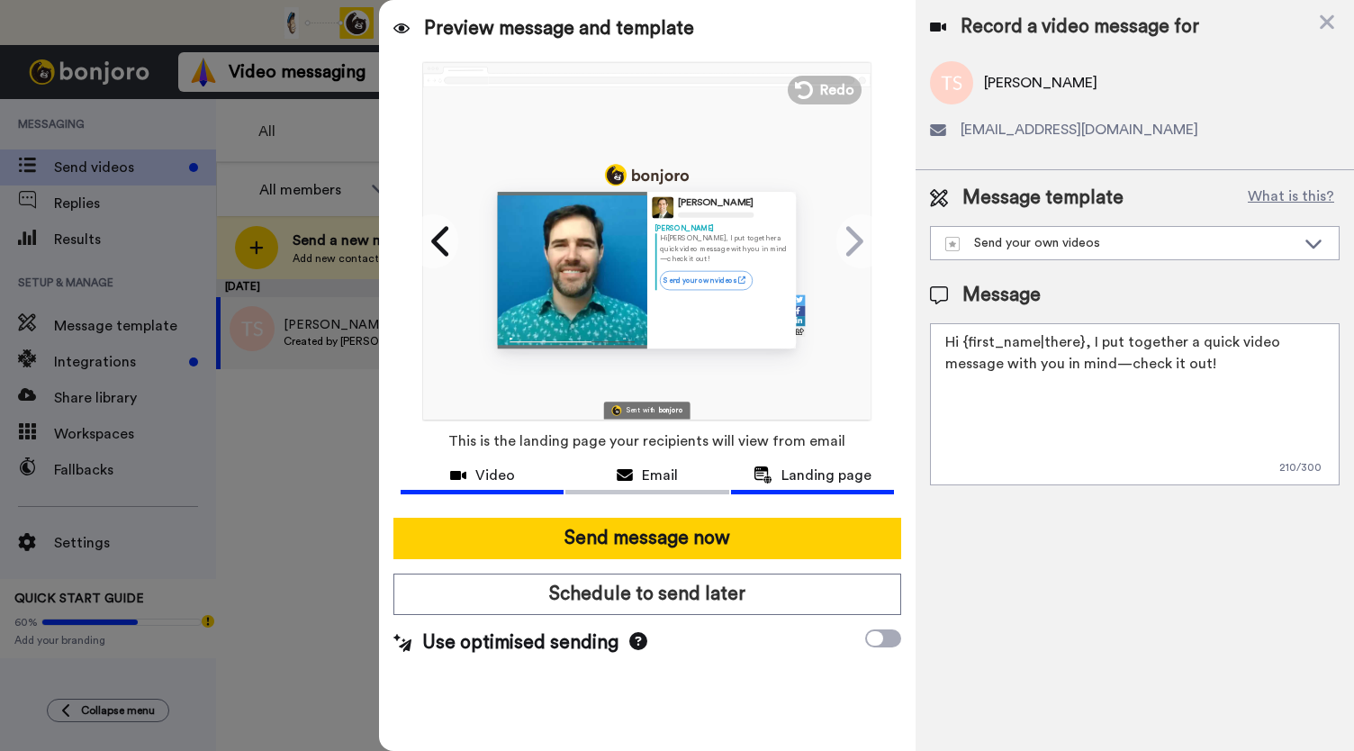
click at [499, 477] on span "Video" at bounding box center [495, 476] width 40 height 22
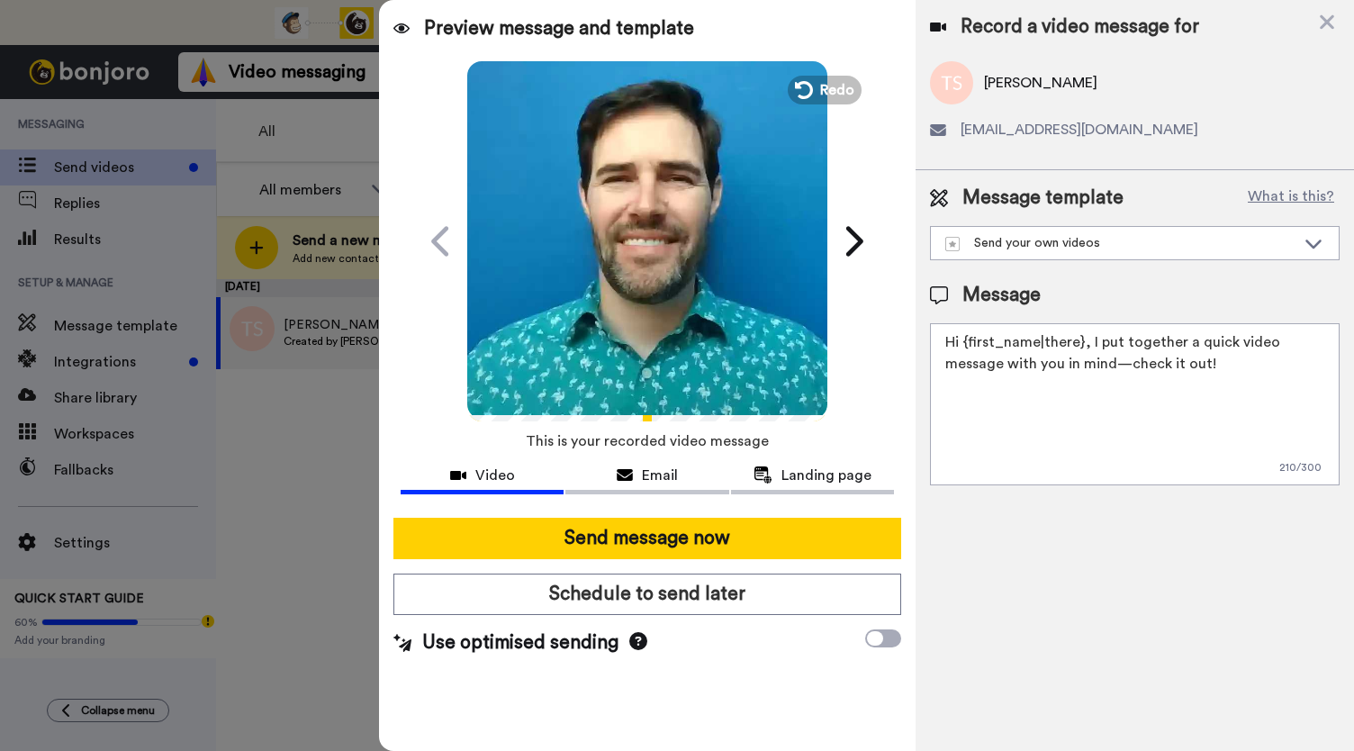
click at [624, 268] on icon "Play/Pause" at bounding box center [648, 241] width 48 height 86
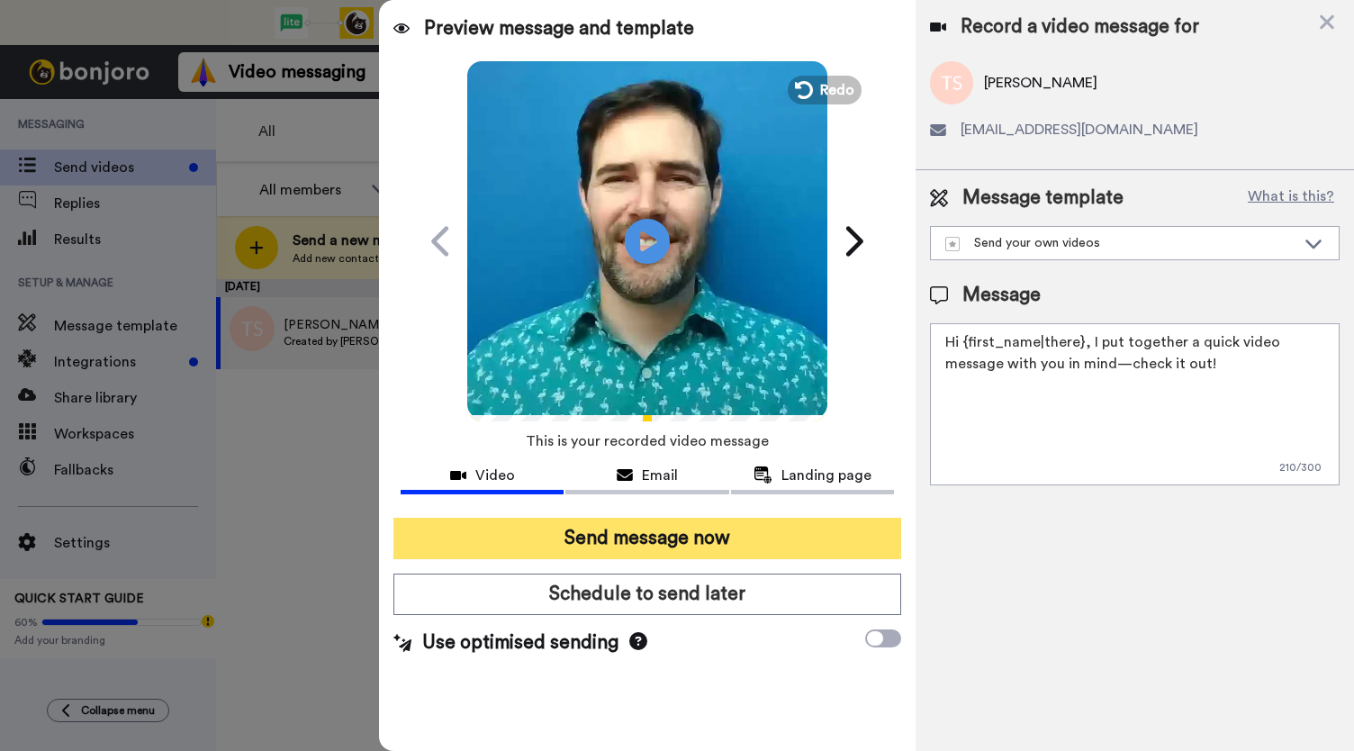
click at [612, 534] on button "Send message now" at bounding box center [647, 538] width 508 height 41
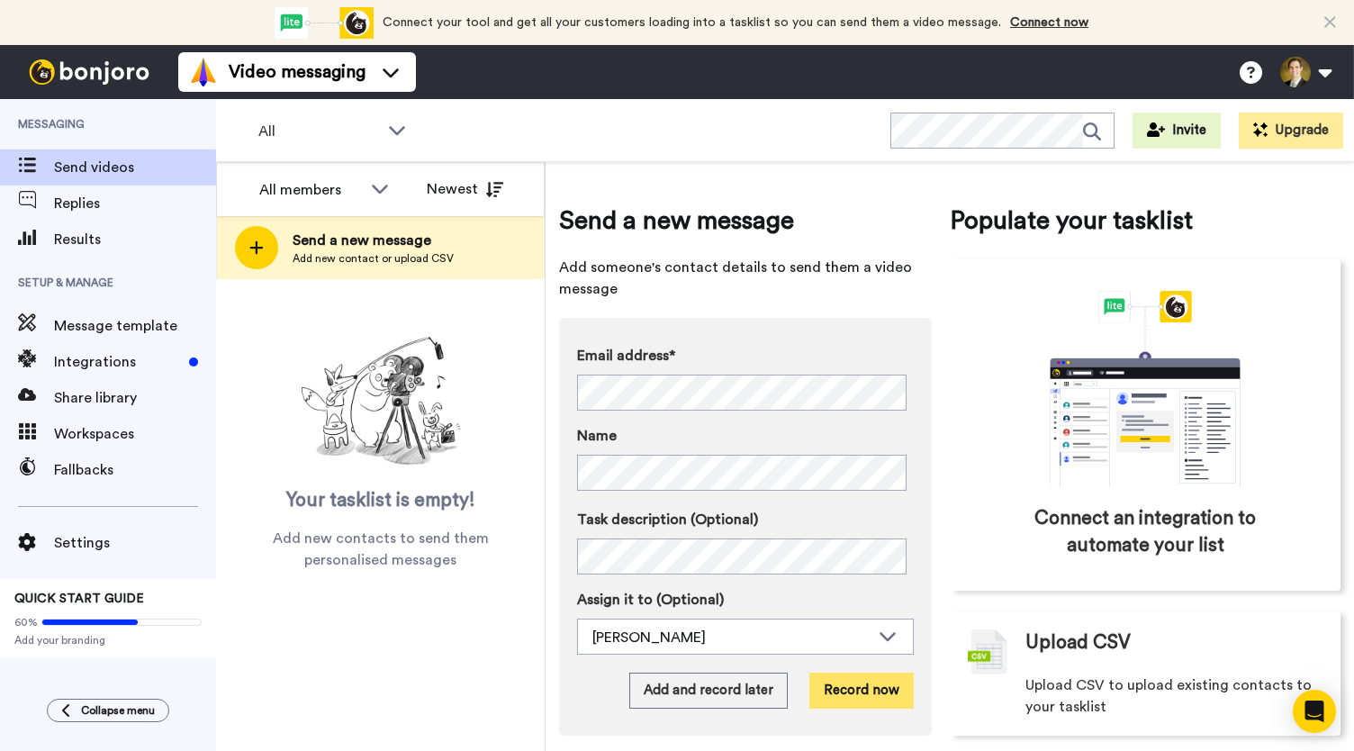
click at [852, 682] on button "Record now" at bounding box center [862, 691] width 104 height 36
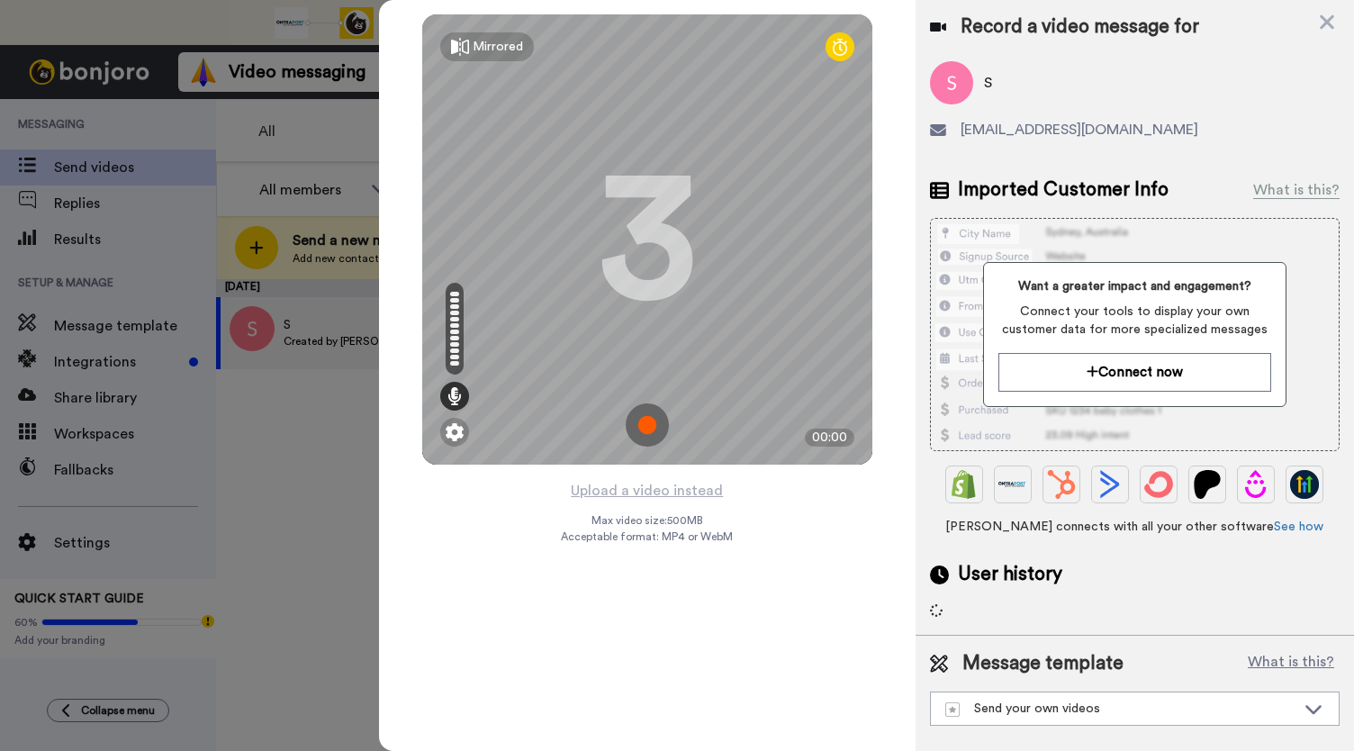
click at [654, 420] on img at bounding box center [647, 424] width 43 height 43
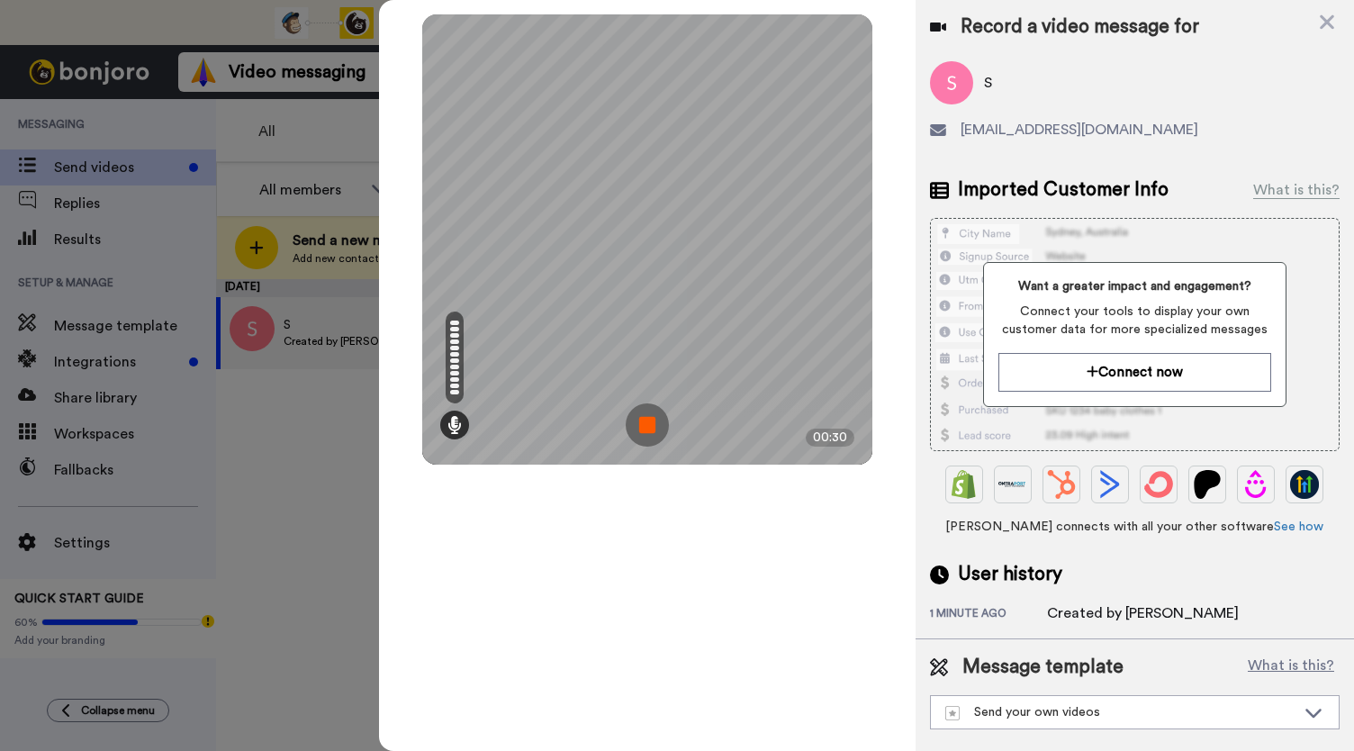
click at [654, 420] on img at bounding box center [647, 424] width 43 height 43
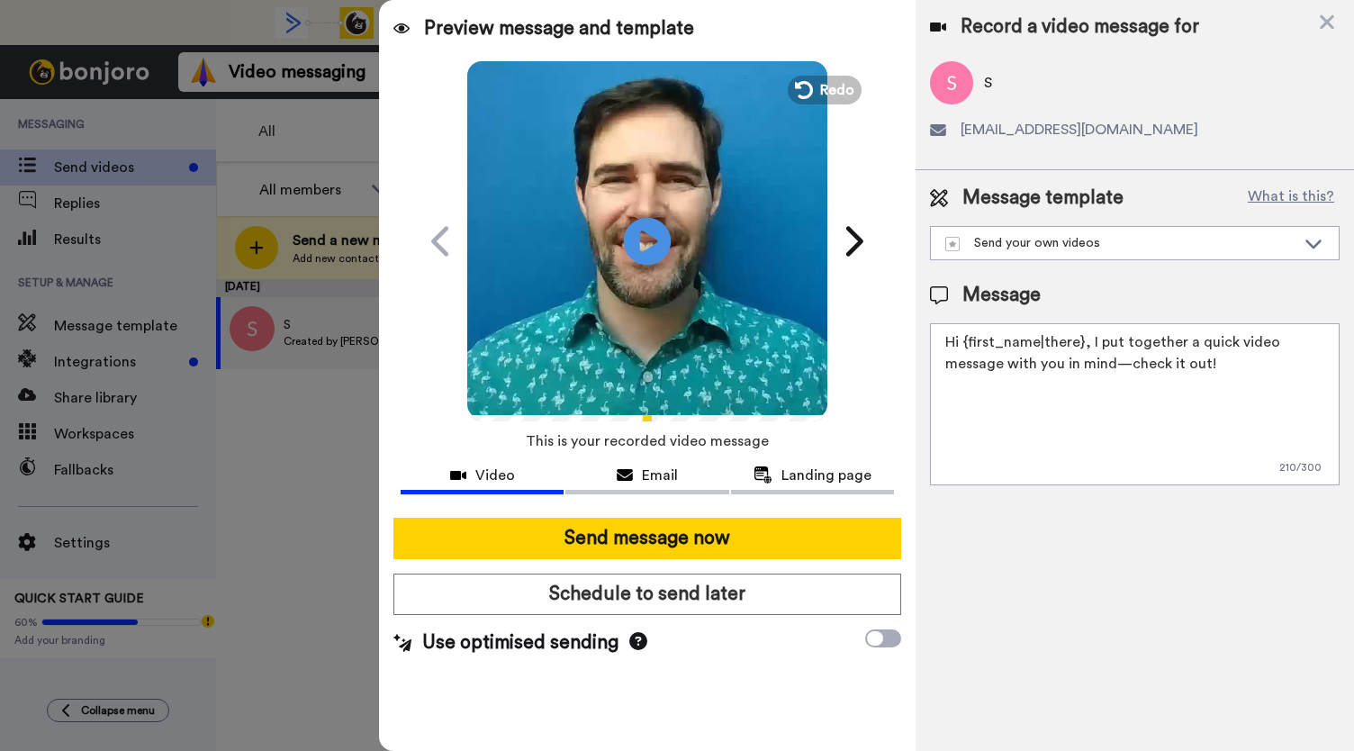
click at [635, 244] on icon at bounding box center [648, 241] width 48 height 48
click at [648, 485] on button "Email" at bounding box center [646, 477] width 163 height 33
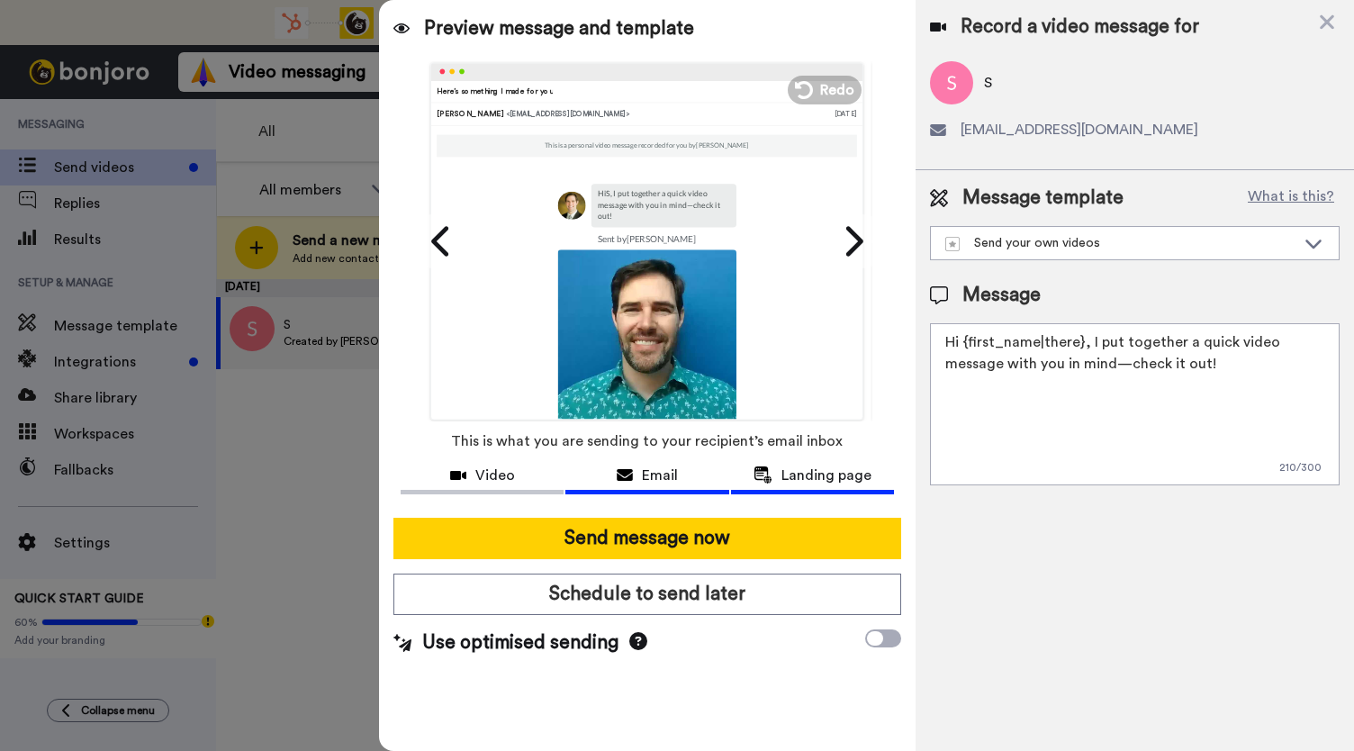
click at [798, 476] on span "Landing page" at bounding box center [827, 476] width 90 height 22
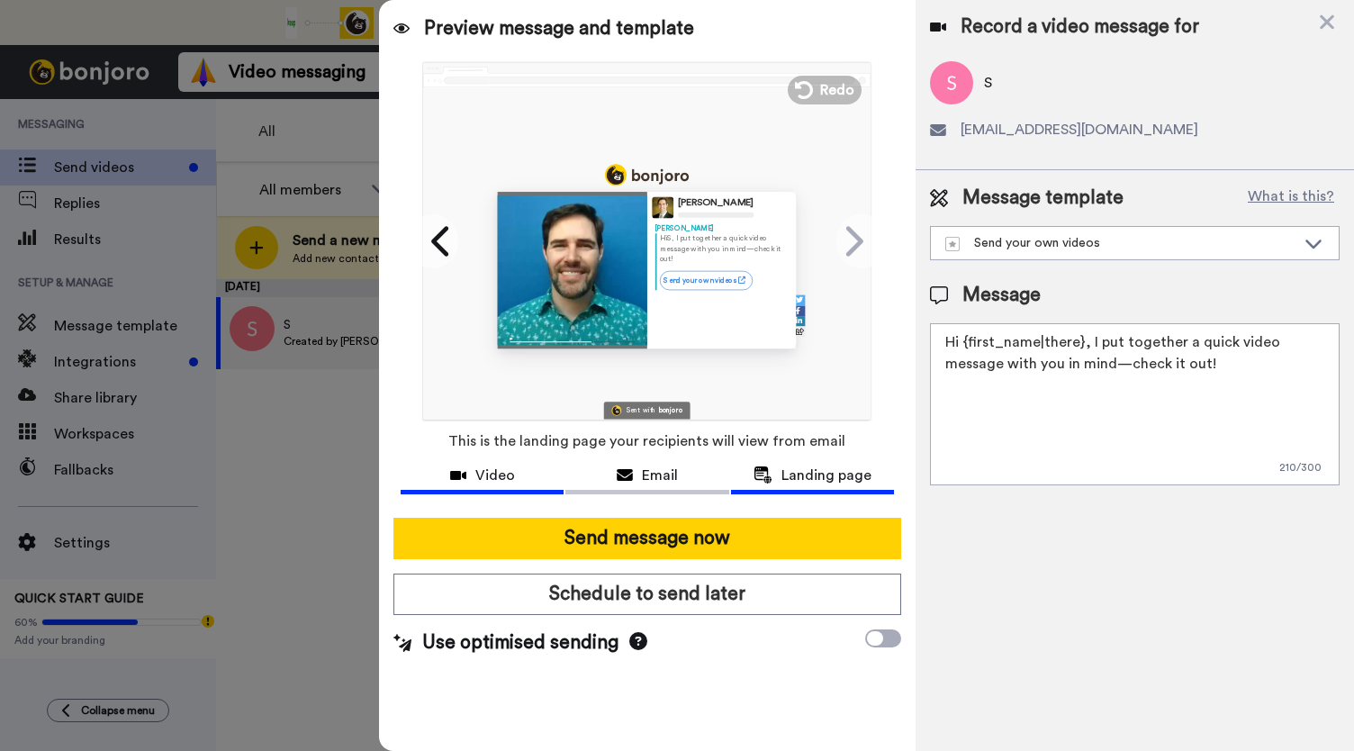
click at [502, 478] on span "Video" at bounding box center [495, 476] width 40 height 22
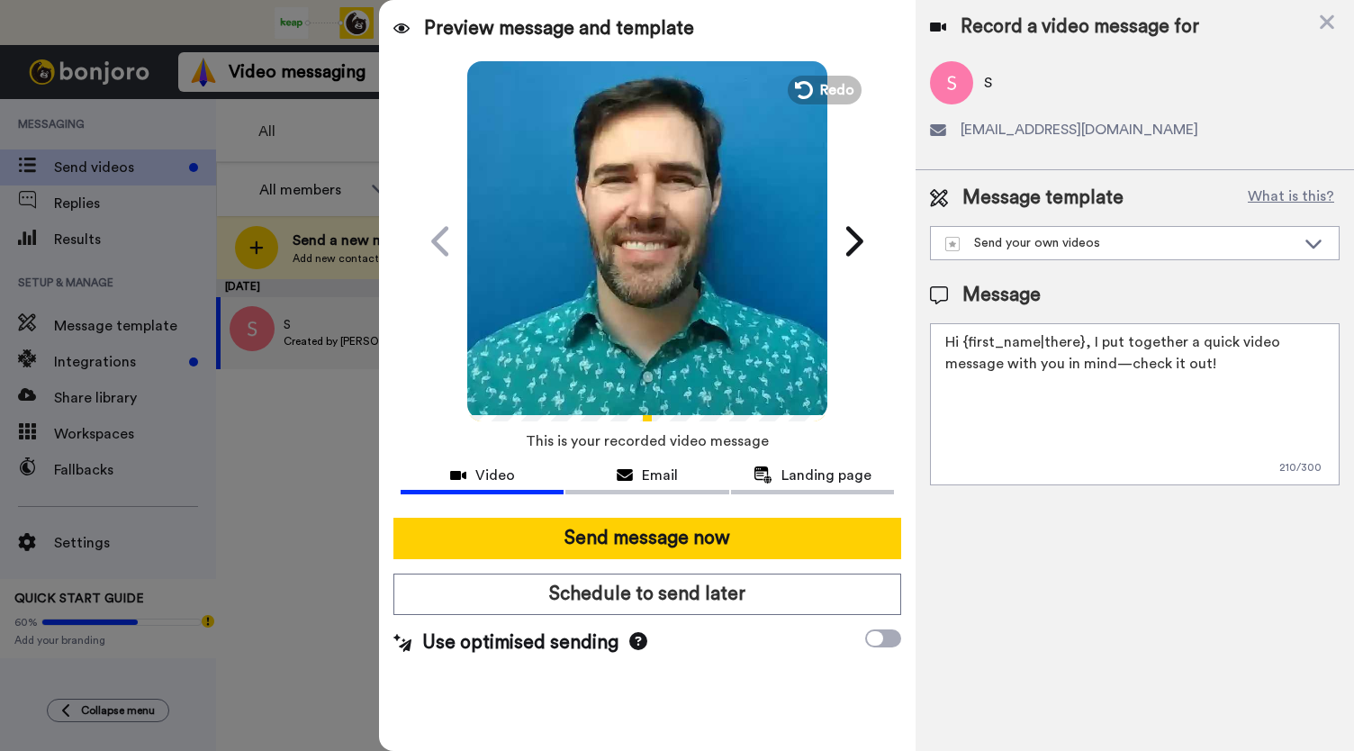
click at [675, 303] on video at bounding box center [647, 239] width 360 height 360
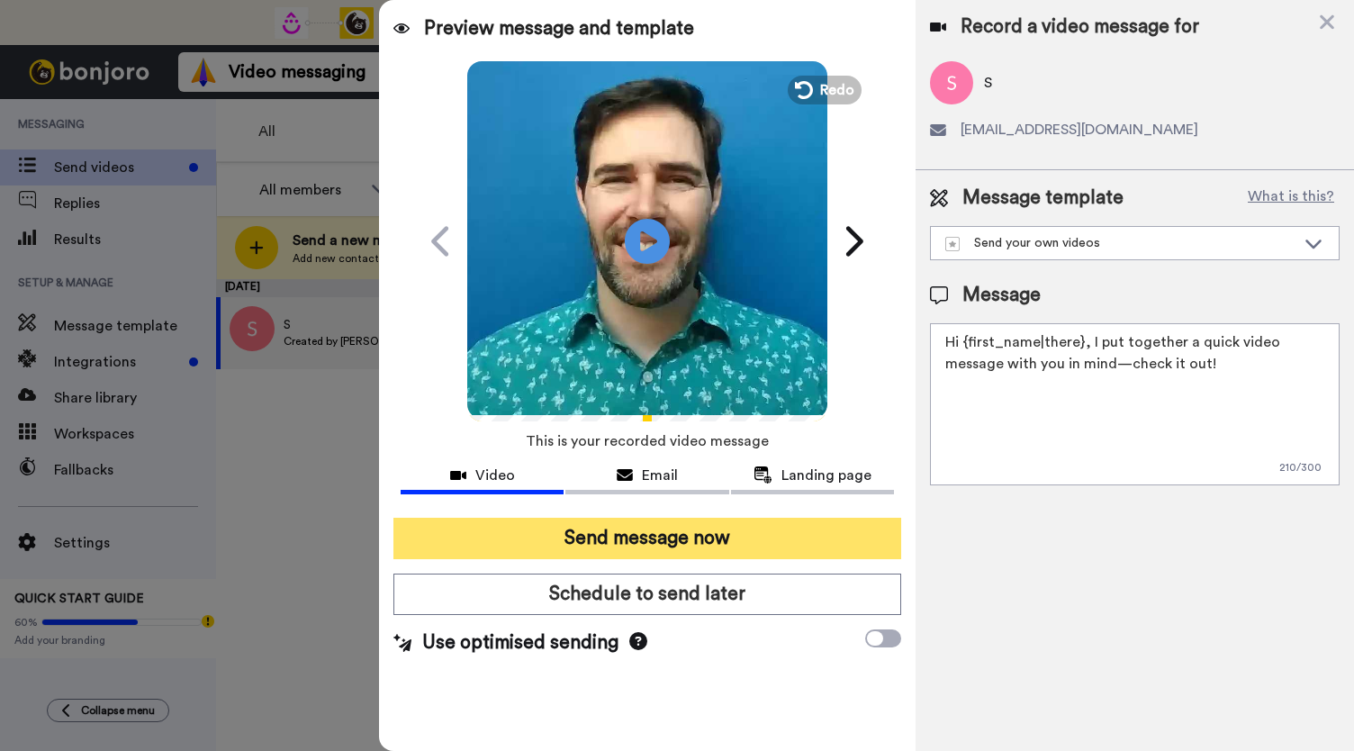
click at [666, 534] on button "Send message now" at bounding box center [647, 538] width 508 height 41
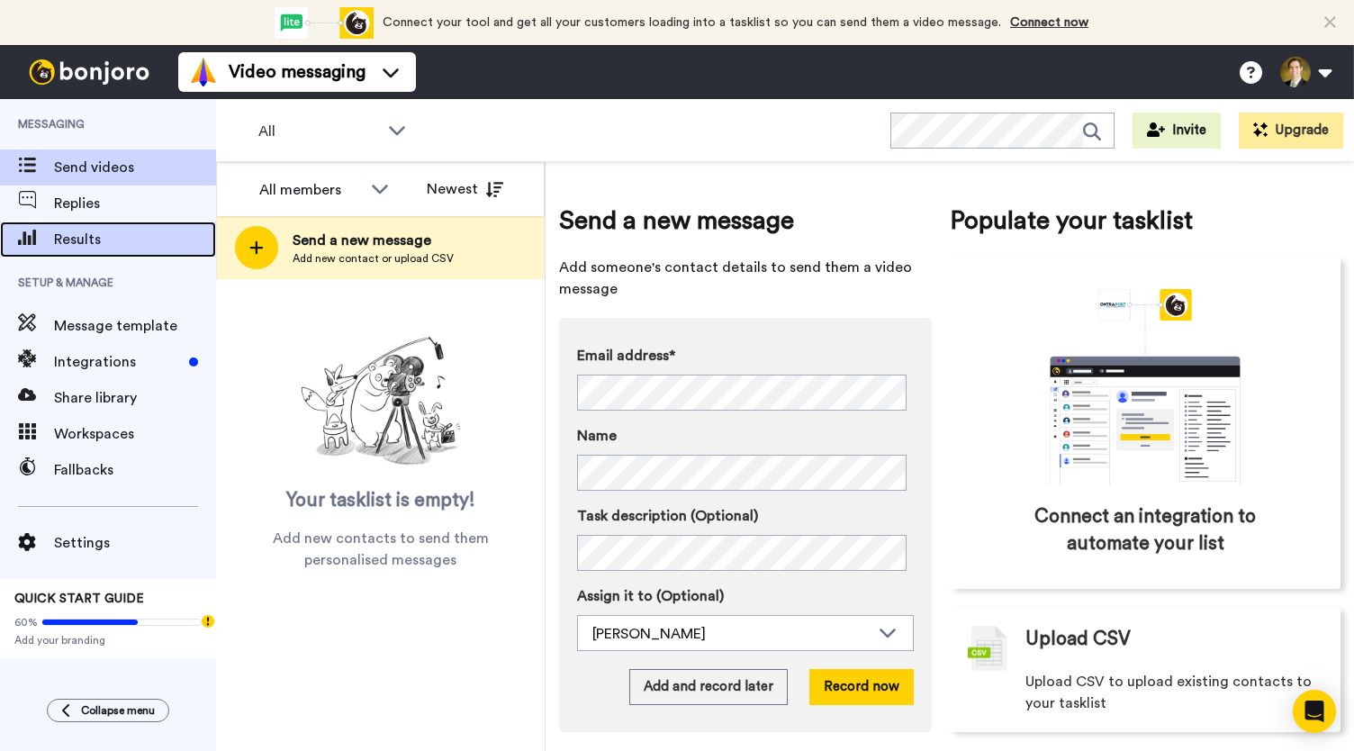
click at [77, 237] on span "Results" at bounding box center [135, 240] width 162 height 22
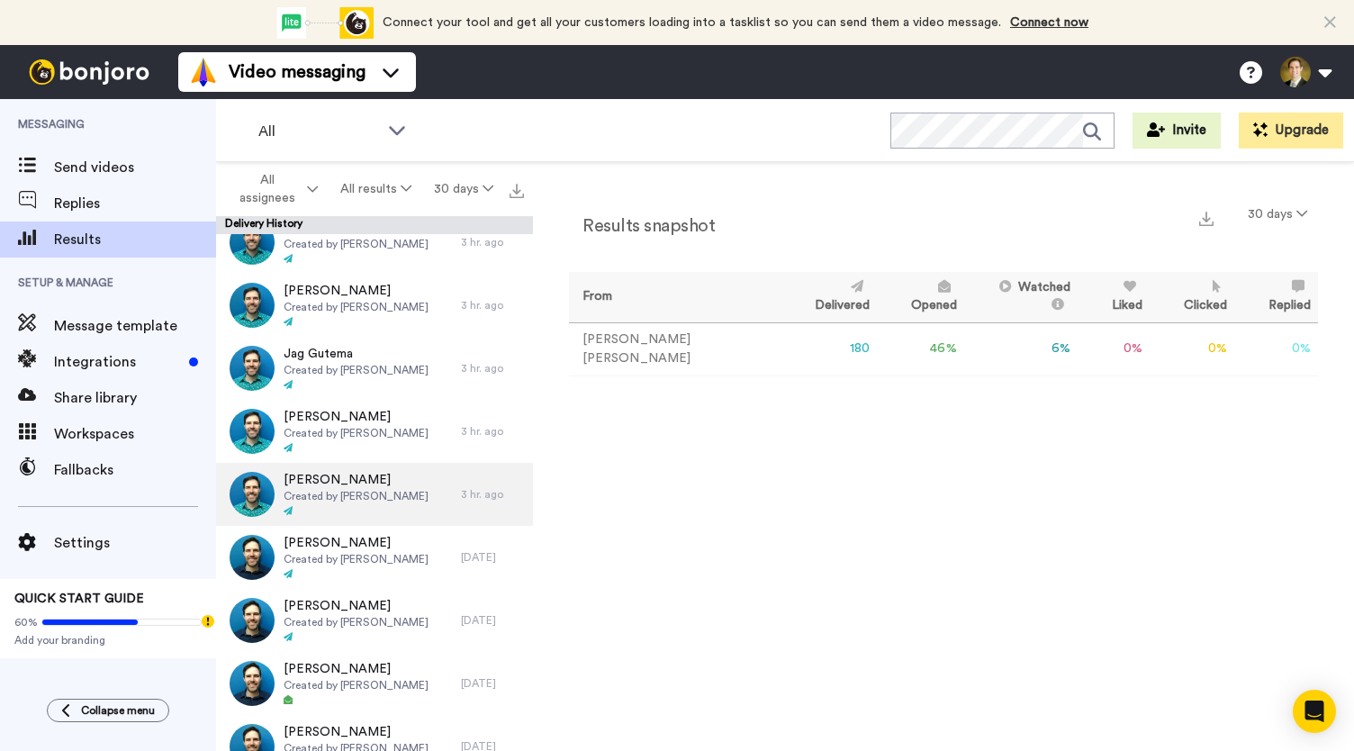
scroll to position [990, 0]
